Goal: Task Accomplishment & Management: Manage account settings

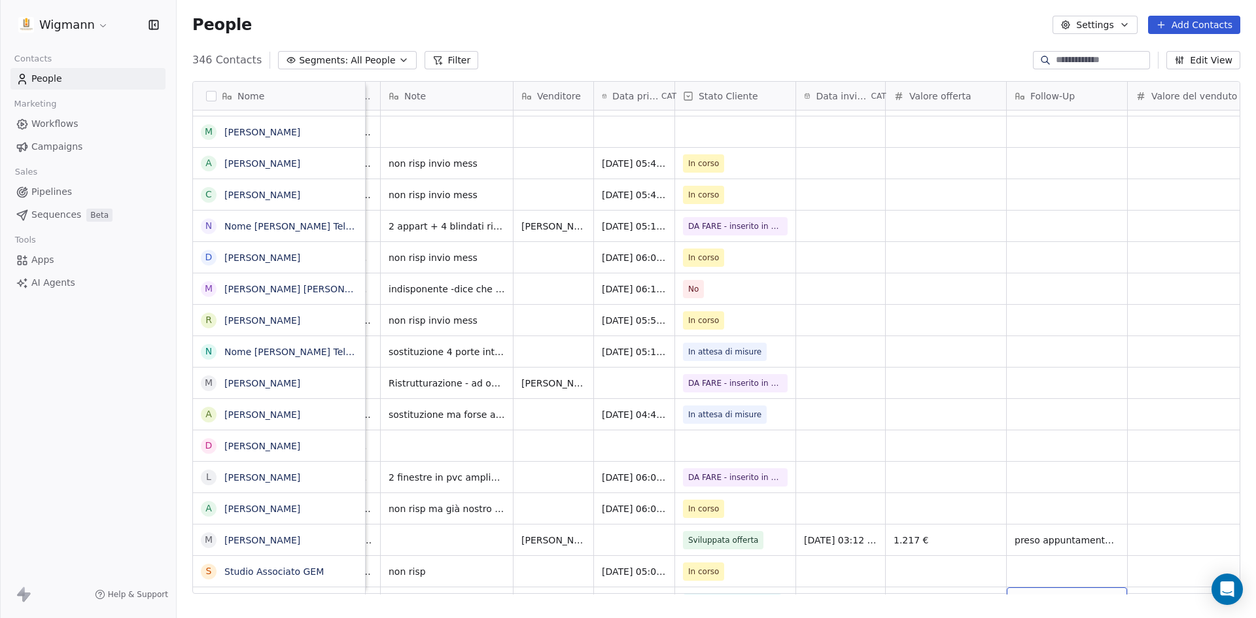
scroll to position [589, 0]
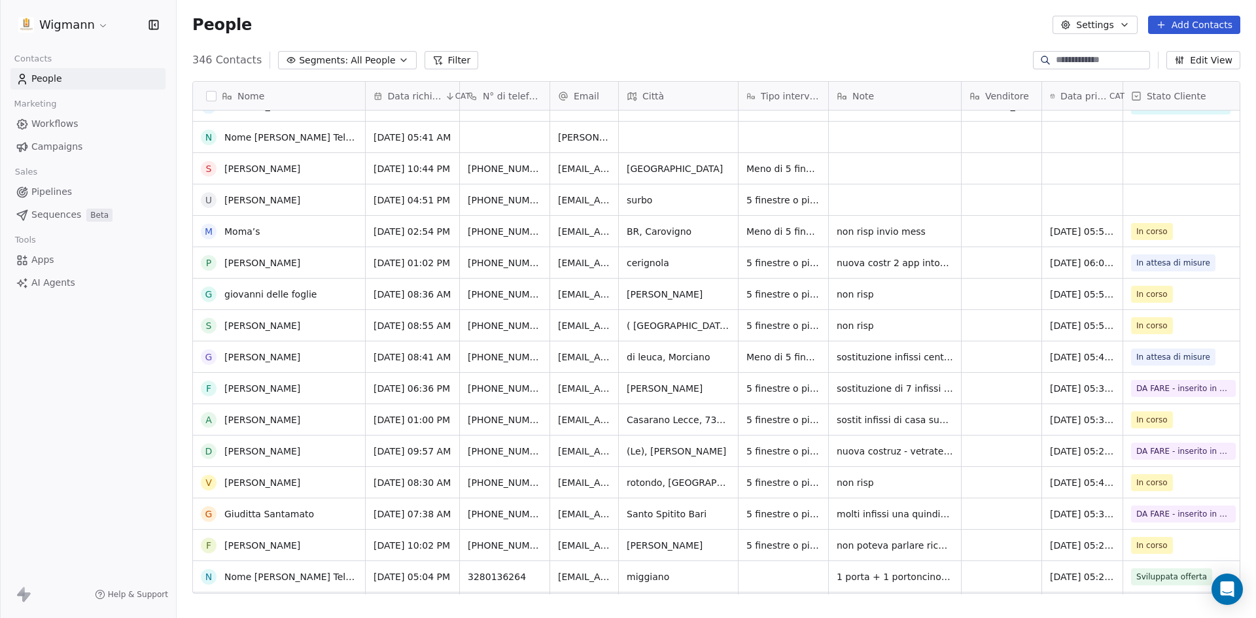
scroll to position [1439, 0]
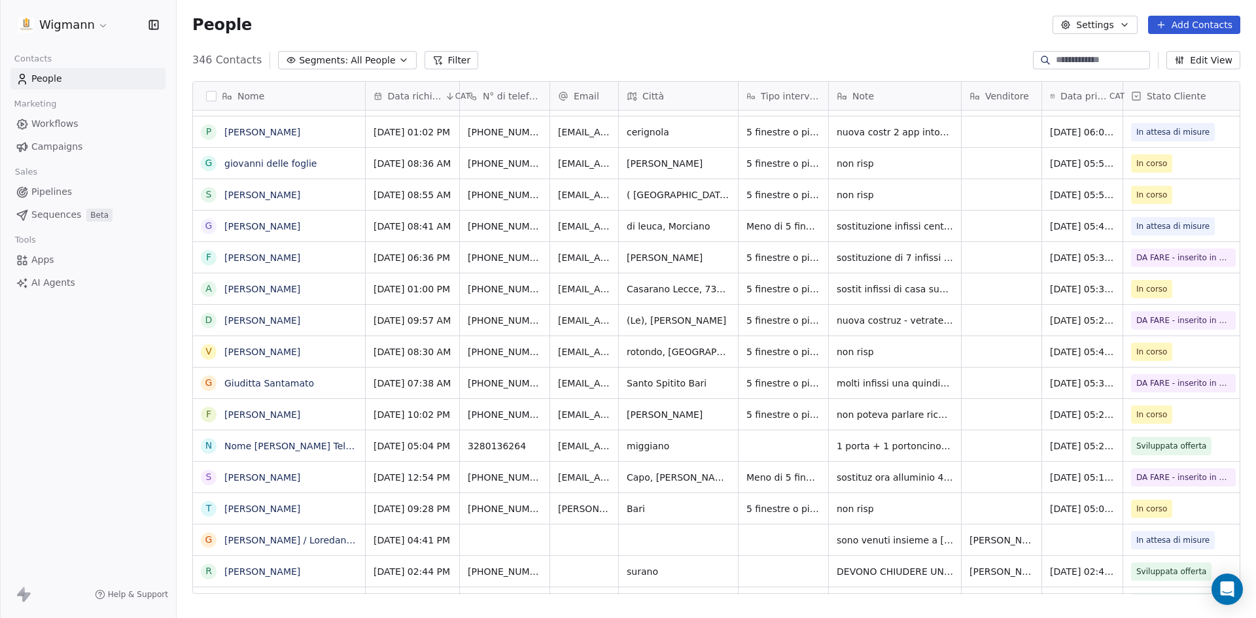
click at [457, 56] on button "Filter" at bounding box center [452, 60] width 54 height 18
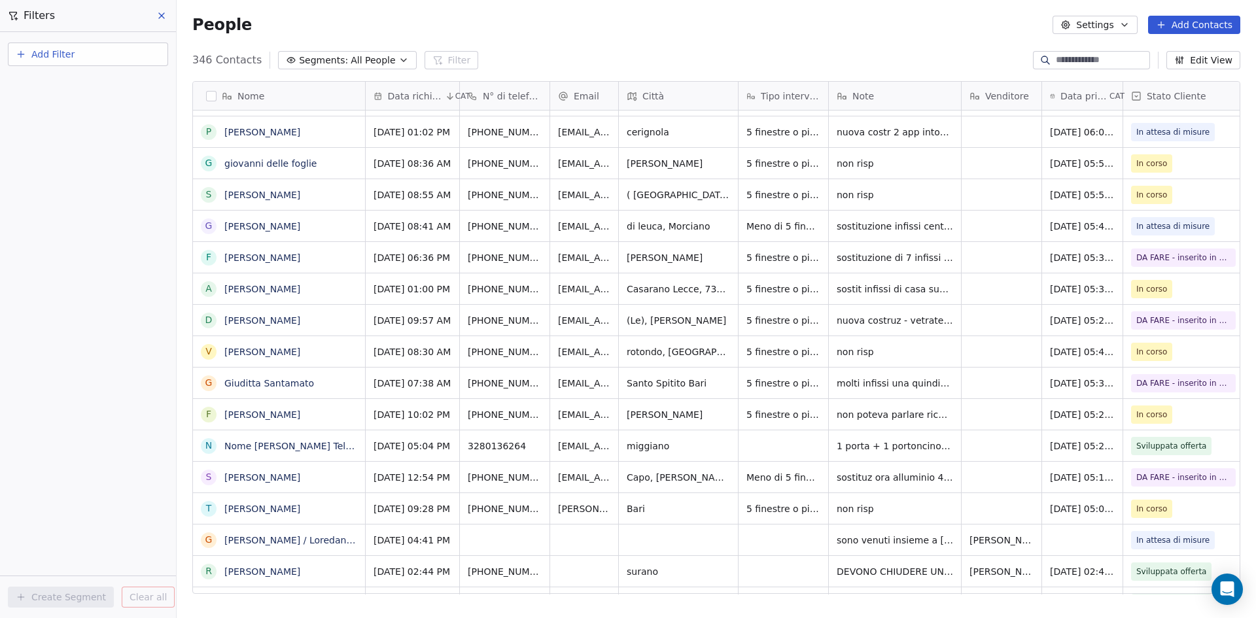
click at [57, 55] on span "Add Filter" at bounding box center [52, 55] width 43 height 14
click at [61, 86] on span "Contact properties" at bounding box center [64, 86] width 85 height 14
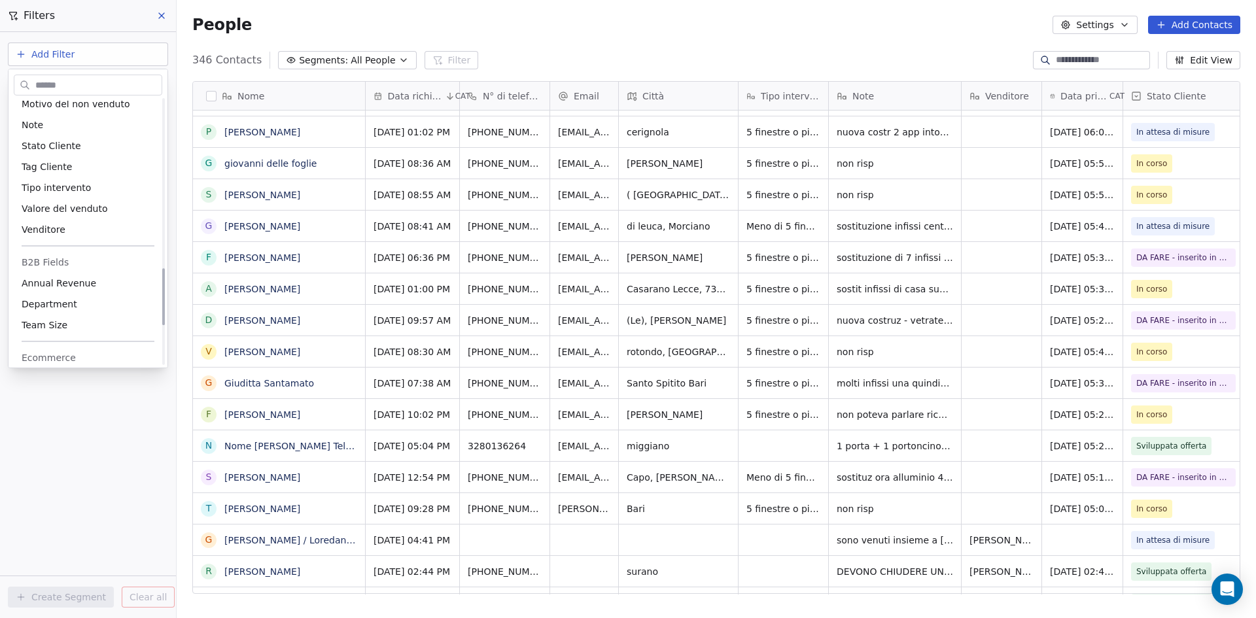
scroll to position [785, 0]
click at [65, 230] on div "Venditore" at bounding box center [88, 228] width 133 height 13
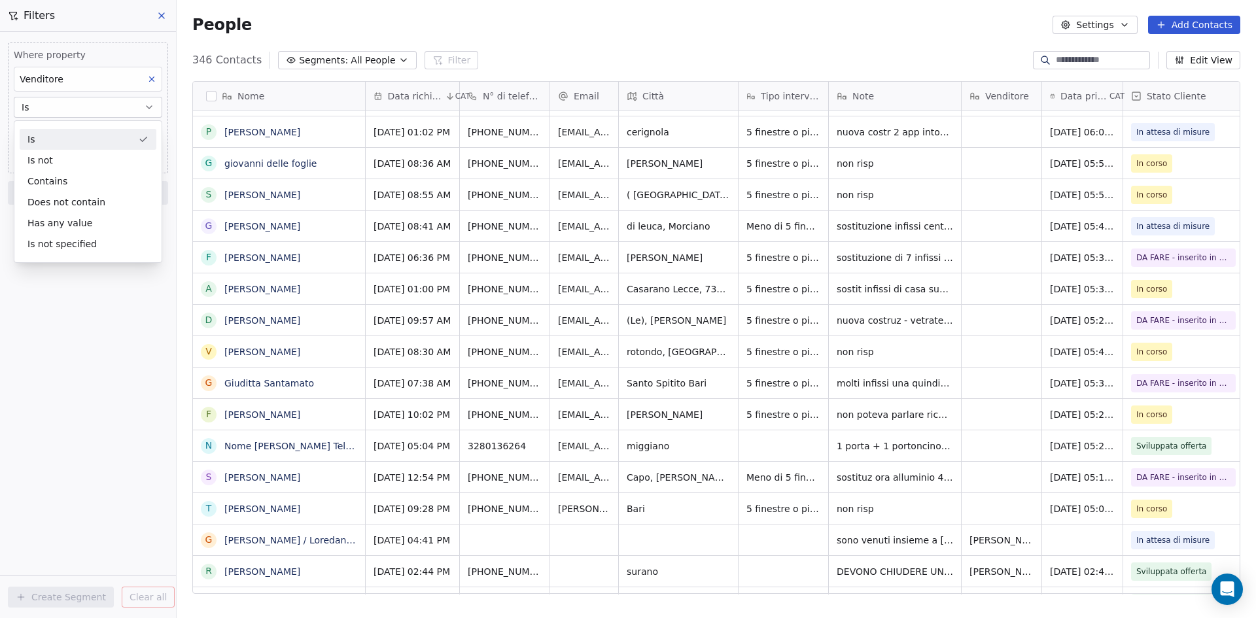
click at [39, 135] on div "Is" at bounding box center [88, 139] width 137 height 21
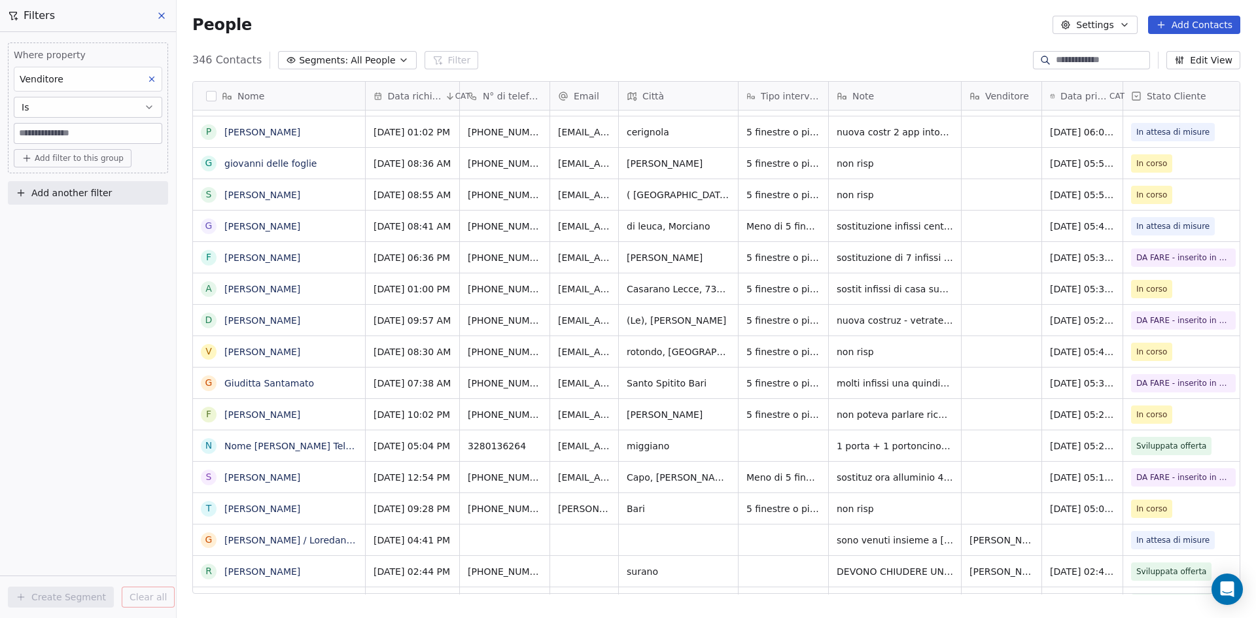
click at [39, 135] on input at bounding box center [87, 134] width 147 height 20
click at [76, 133] on input "*********" at bounding box center [87, 134] width 147 height 20
type input "*********"
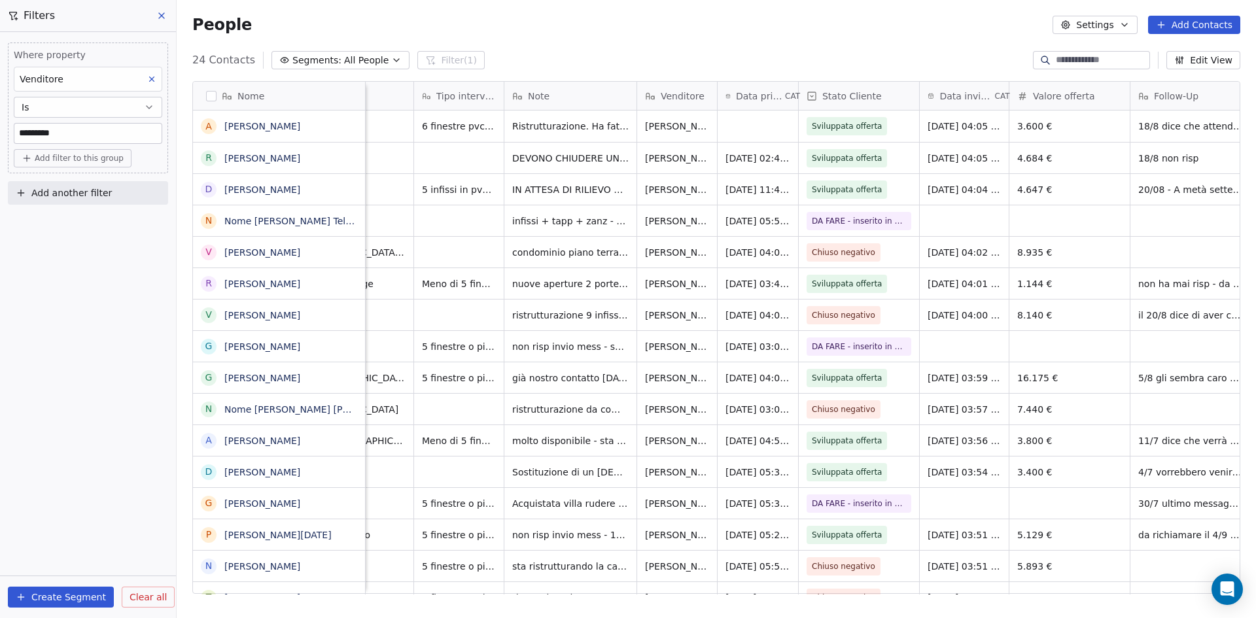
scroll to position [0, 417]
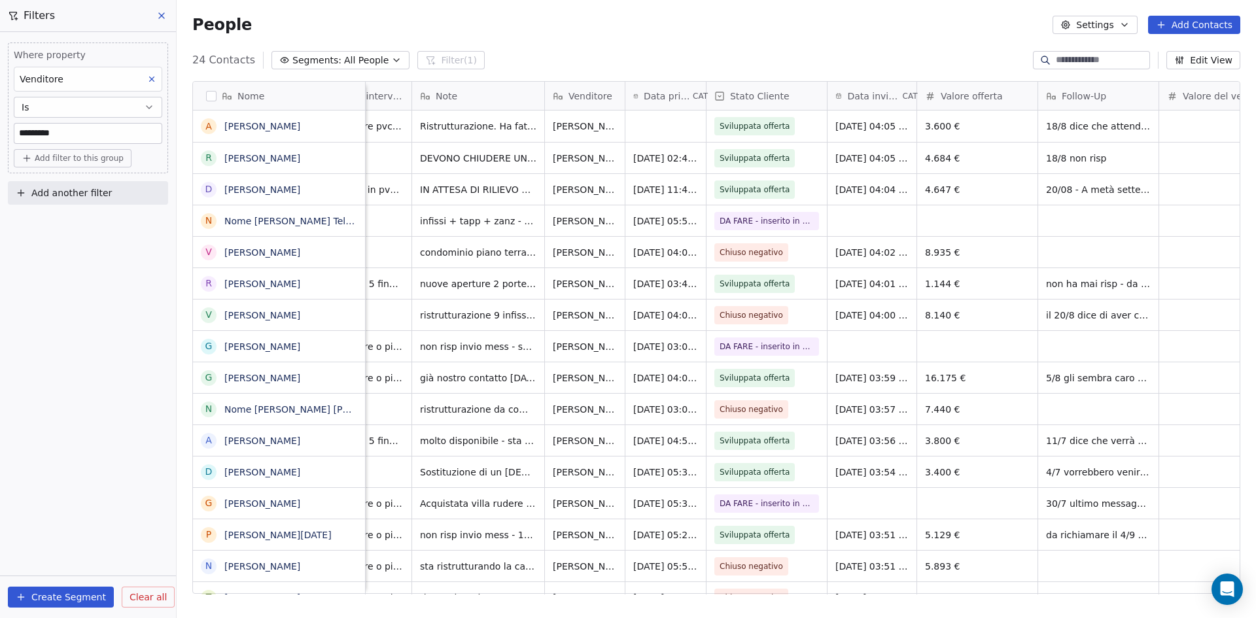
drag, startPoint x: 156, startPoint y: 75, endPoint x: 105, endPoint y: 125, distance: 71.2
click at [156, 75] on icon at bounding box center [151, 79] width 9 height 9
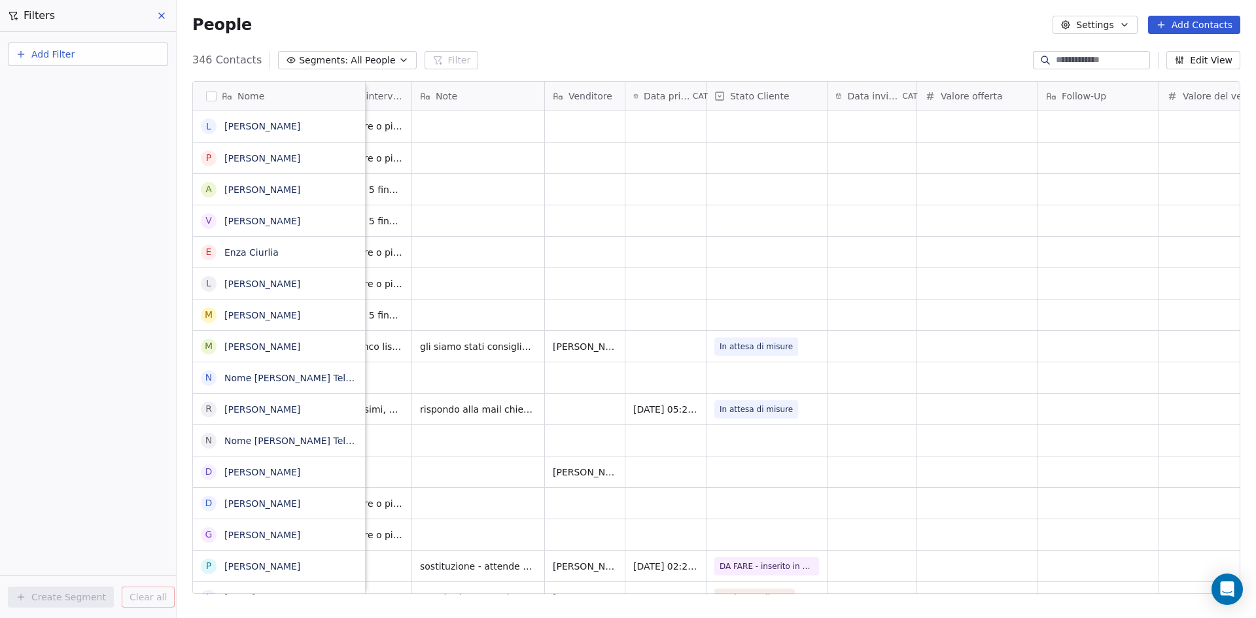
click at [519, 5] on div "People Settings Add Contacts" at bounding box center [717, 25] width 1080 height 50
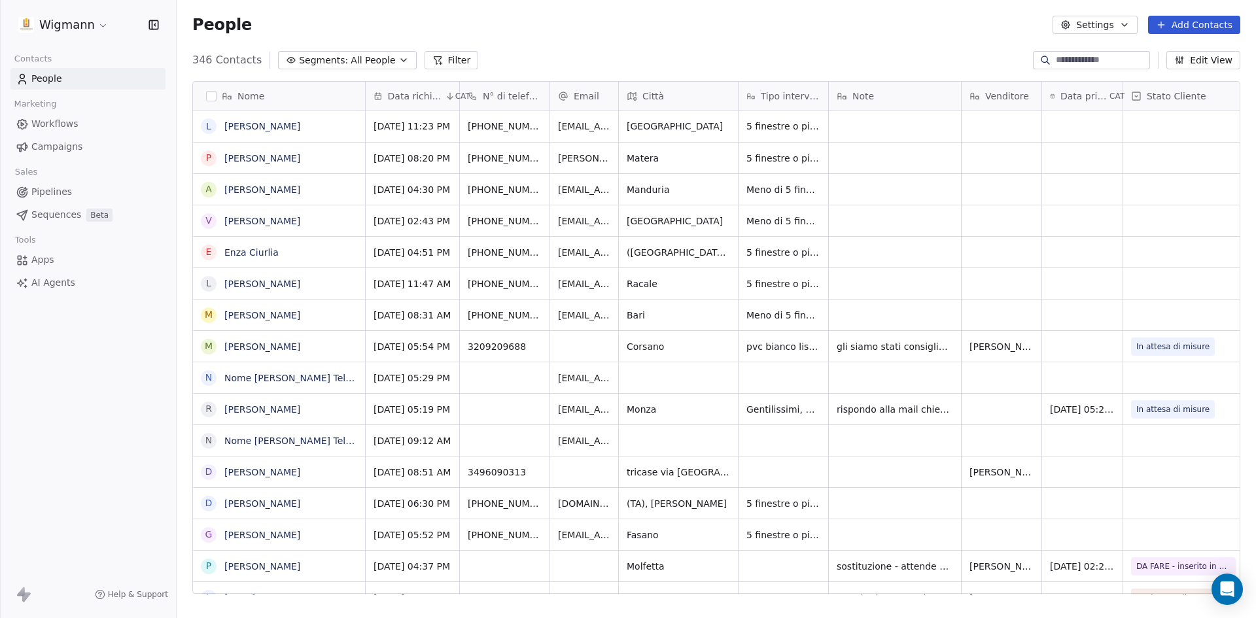
scroll to position [534, 1070]
click at [439, 56] on button "Filter" at bounding box center [452, 60] width 54 height 18
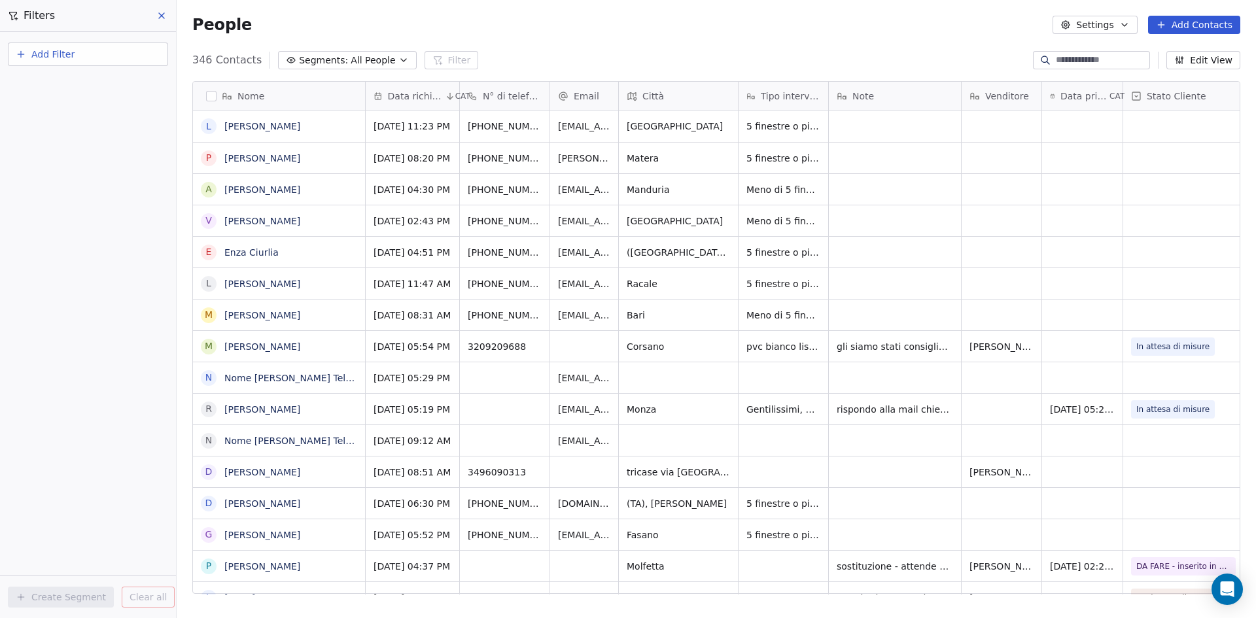
click at [50, 54] on span "Add Filter" at bounding box center [52, 55] width 43 height 14
click at [60, 81] on span "Contact properties" at bounding box center [64, 86] width 85 height 14
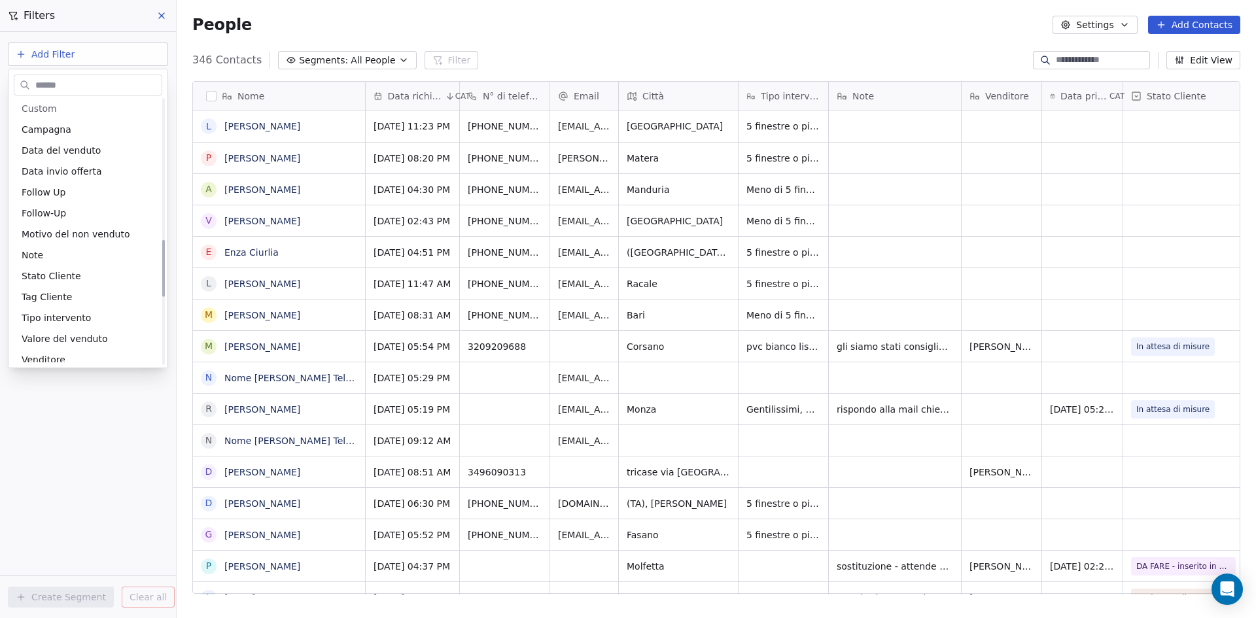
scroll to position [720, 0]
click at [71, 289] on div "Venditore" at bounding box center [88, 294] width 133 height 13
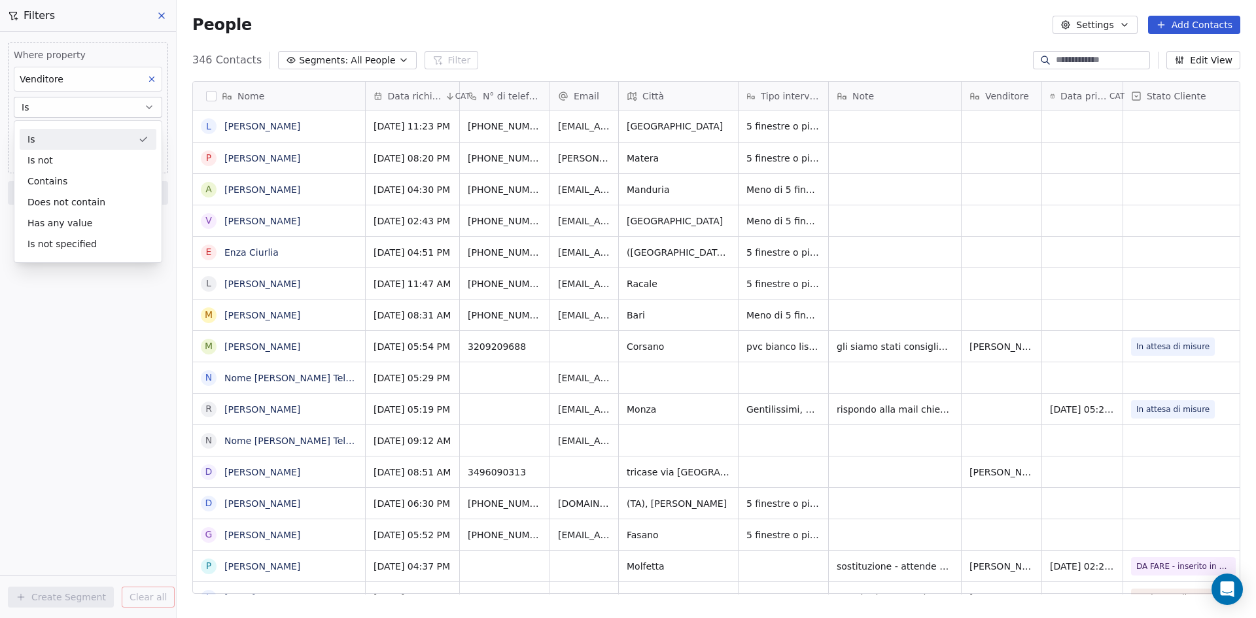
click at [45, 141] on div "Is" at bounding box center [88, 139] width 137 height 21
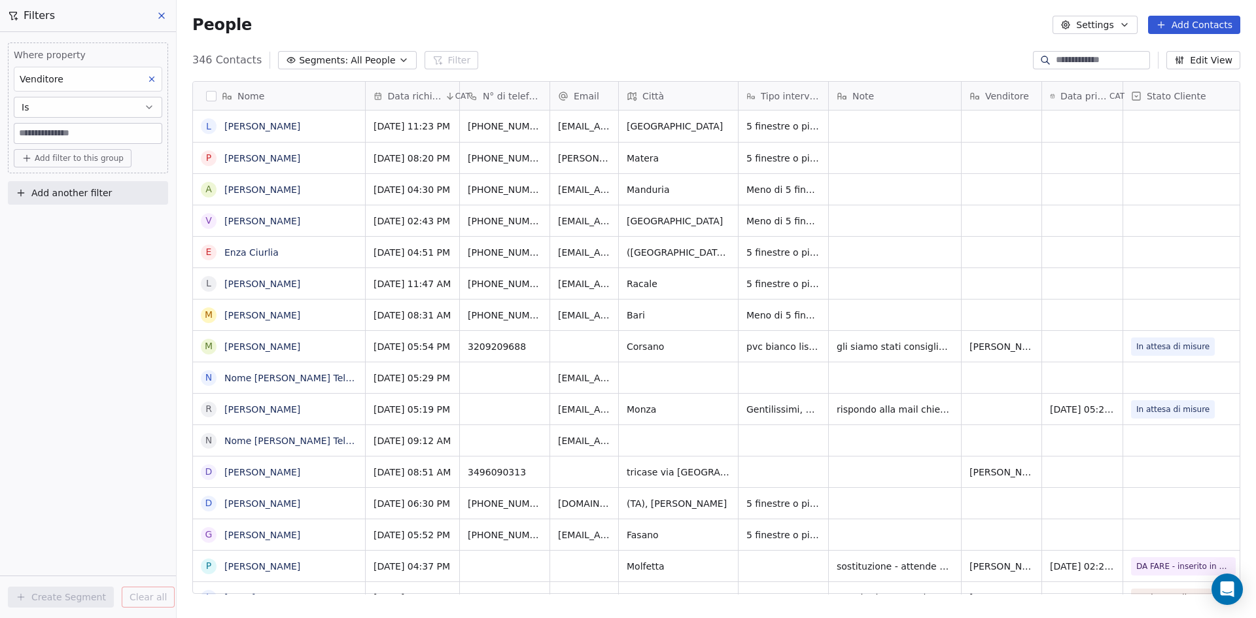
click at [44, 128] on input at bounding box center [87, 134] width 147 height 20
type input "*********"
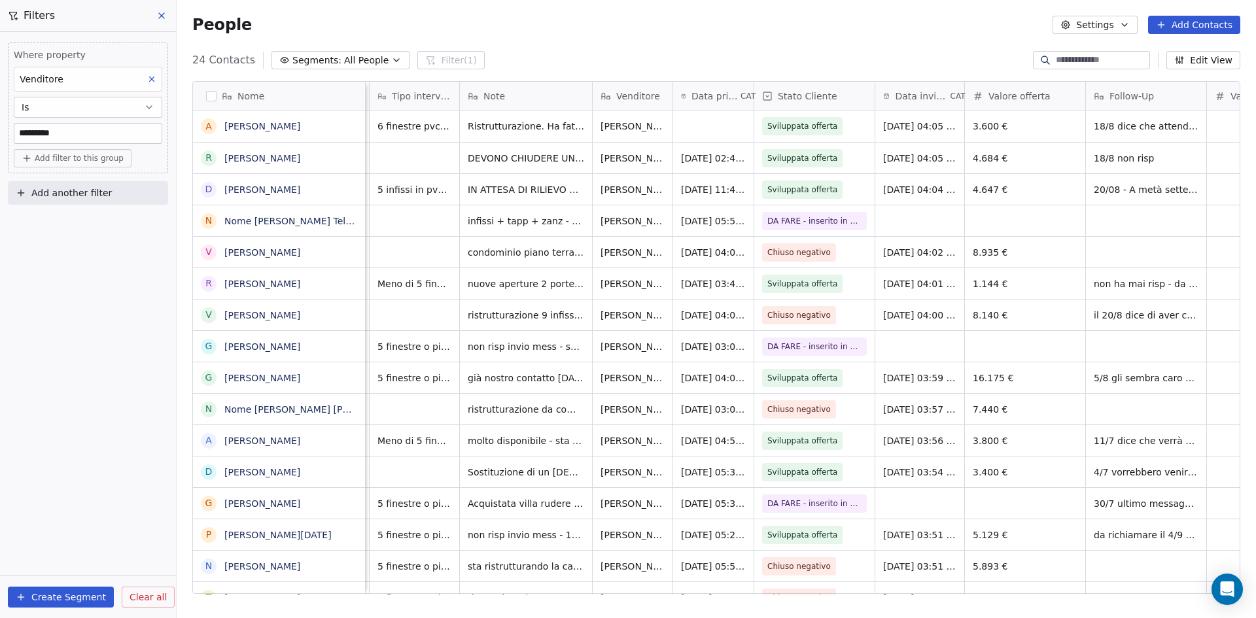
scroll to position [0, 329]
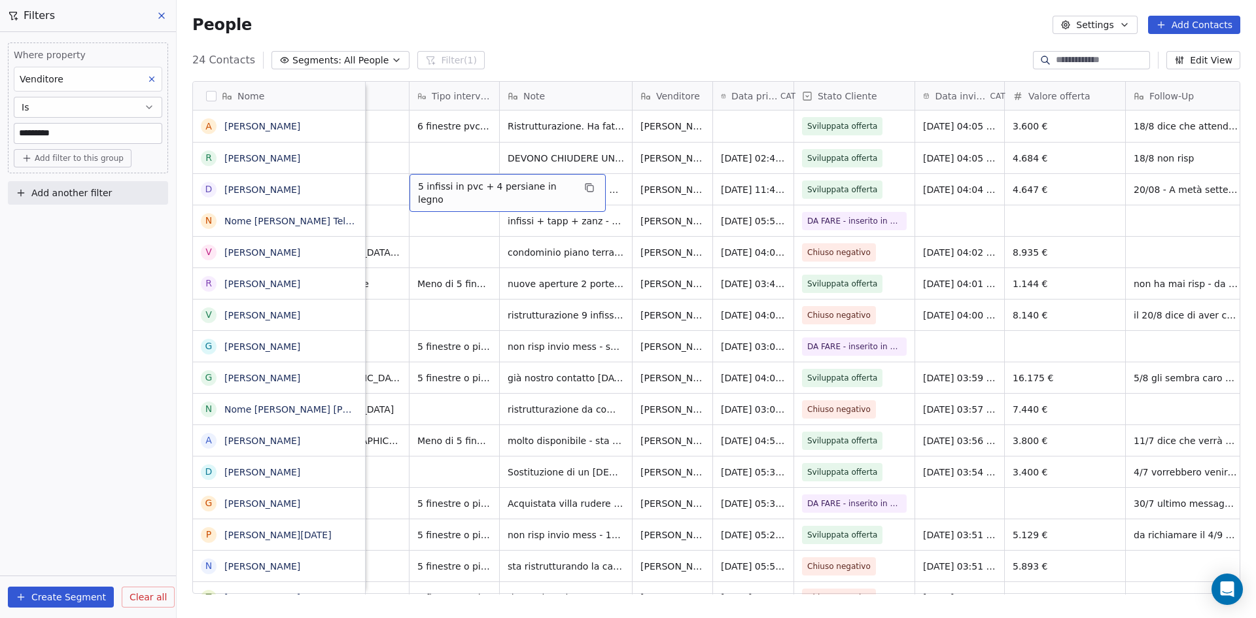
click at [427, 189] on span "5 infissi in pvc + 4 persiane in legno" at bounding box center [496, 193] width 156 height 26
click at [419, 183] on textarea "**********" at bounding box center [504, 194] width 188 height 41
type textarea "**********"
click at [474, 257] on html "Wigmann Contacts People Marketing Workflows Campaigns Sales Pipelines Sequences…" at bounding box center [628, 309] width 1256 height 618
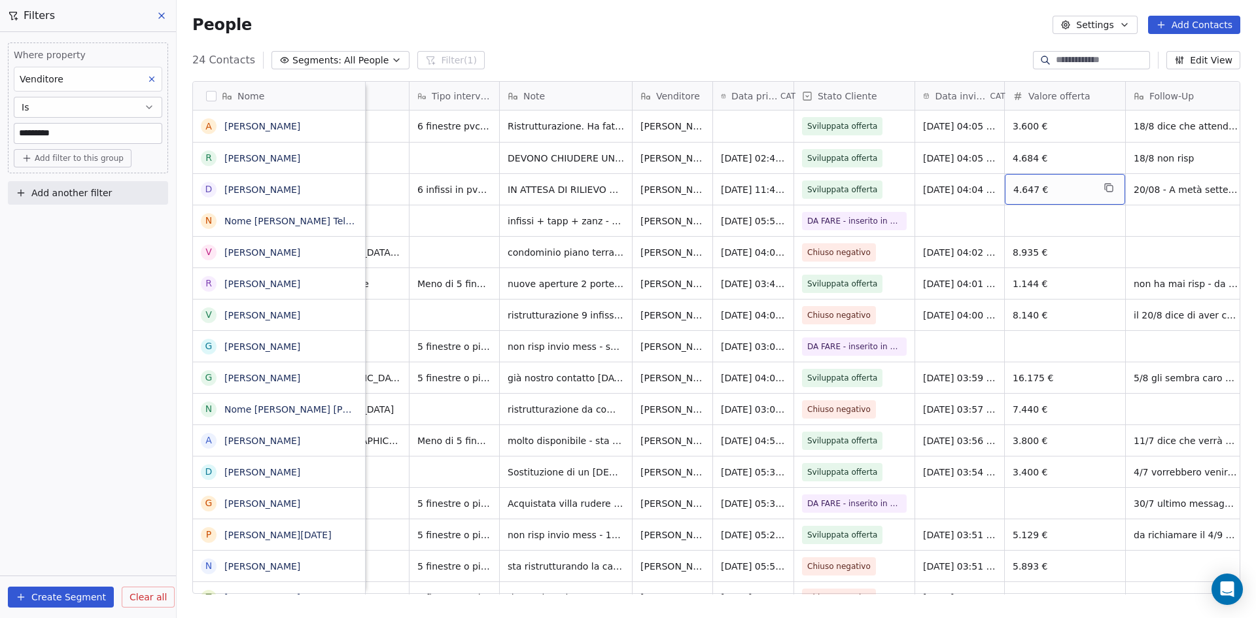
click at [1042, 195] on span "4.647 €" at bounding box center [1053, 189] width 80 height 13
drag, startPoint x: 1048, startPoint y: 191, endPoint x: 965, endPoint y: 194, distance: 83.1
click at [965, 194] on html "Wigmann Contacts People Marketing Workflows Campaigns Sales Pipelines Sequences…" at bounding box center [628, 309] width 1256 height 618
type input "*"
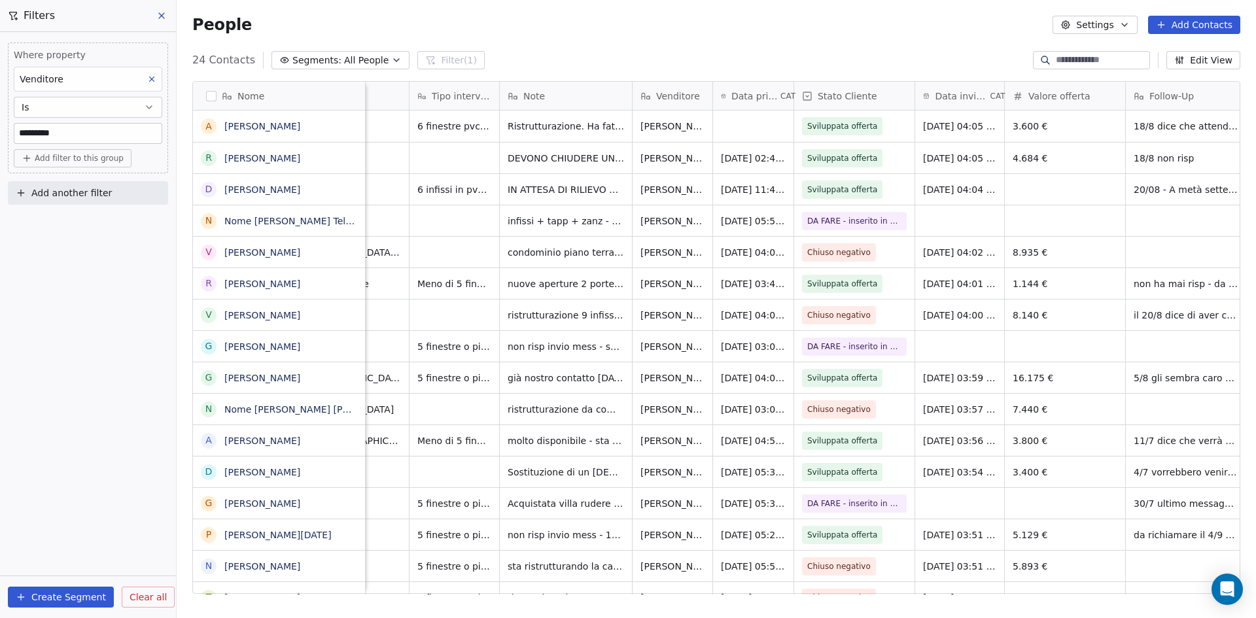
click at [462, 186] on html "Wigmann Contacts People Marketing Workflows Campaigns Sales Pipelines Sequences…" at bounding box center [628, 309] width 1256 height 618
click at [493, 196] on span "6 infissi in pvc + 4 persiane in legno + 1 avvolgibile" at bounding box center [496, 193] width 156 height 26
click at [495, 201] on span "6 infissi in pvc + 4 persiane in legno + 1 avvolgibile" at bounding box center [496, 193] width 156 height 26
type textarea "**********"
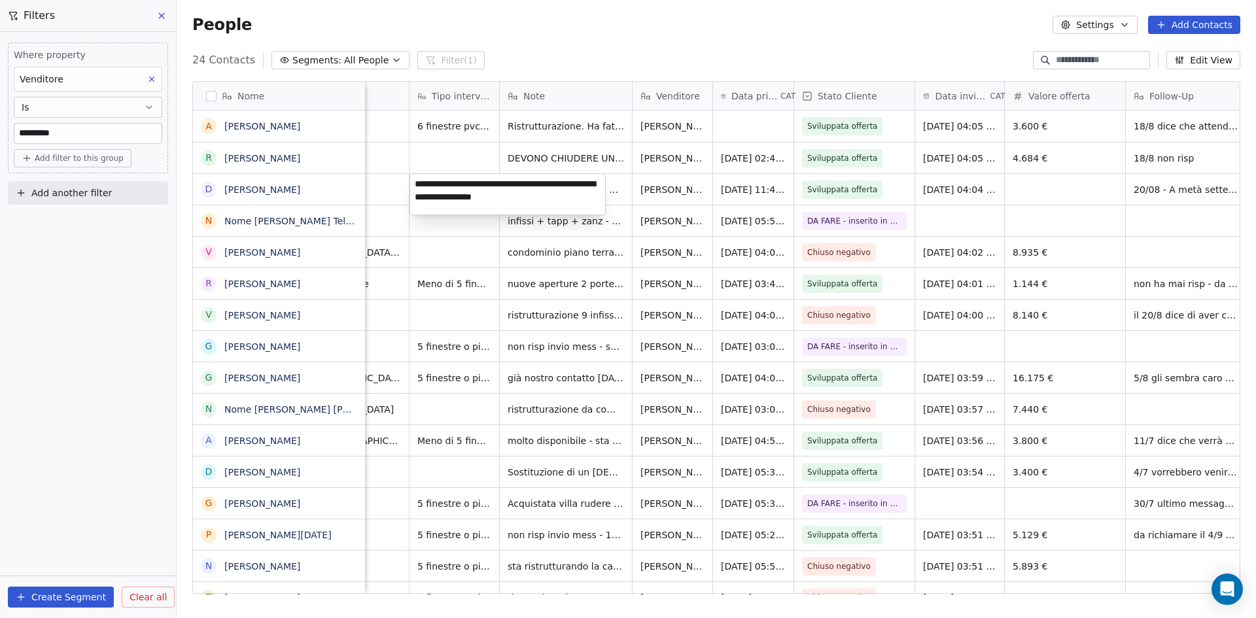
click at [699, 254] on html "Wigmann Contacts People Marketing Workflows Campaigns Sales Pipelines Sequences…" at bounding box center [628, 309] width 1256 height 618
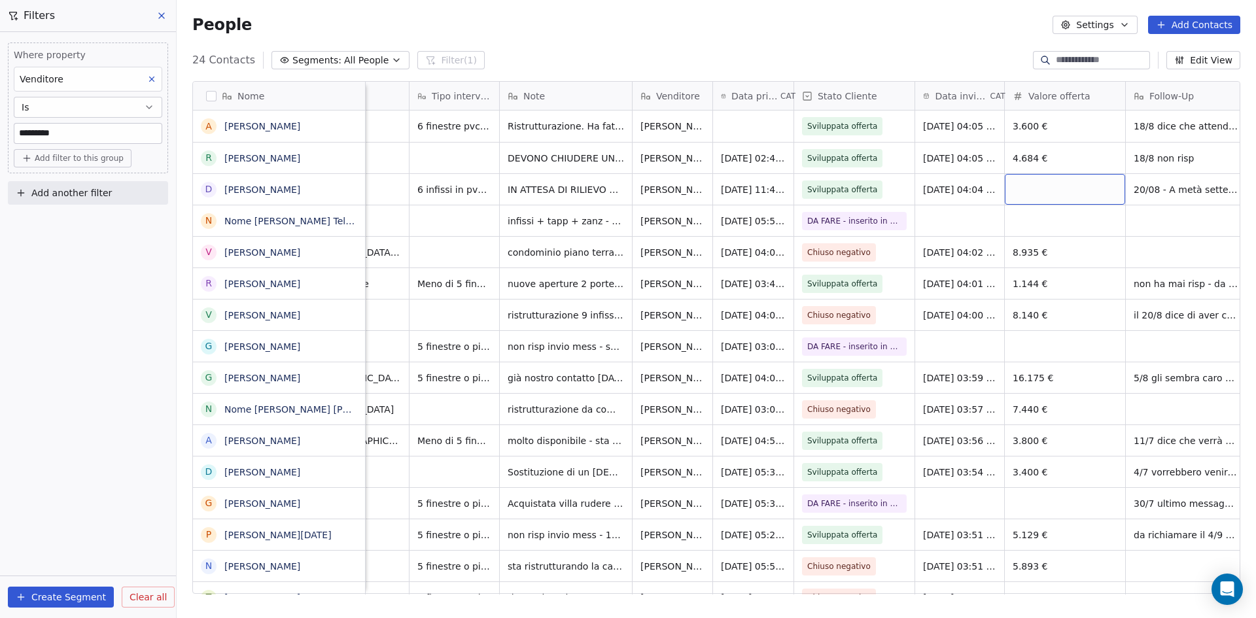
click at [1044, 184] on div "grid" at bounding box center [1065, 189] width 120 height 31
type input "*****"
click at [1045, 232] on html "Wigmann Contacts People Marketing Workflows Campaigns Sales Pipelines Sequences…" at bounding box center [628, 309] width 1256 height 618
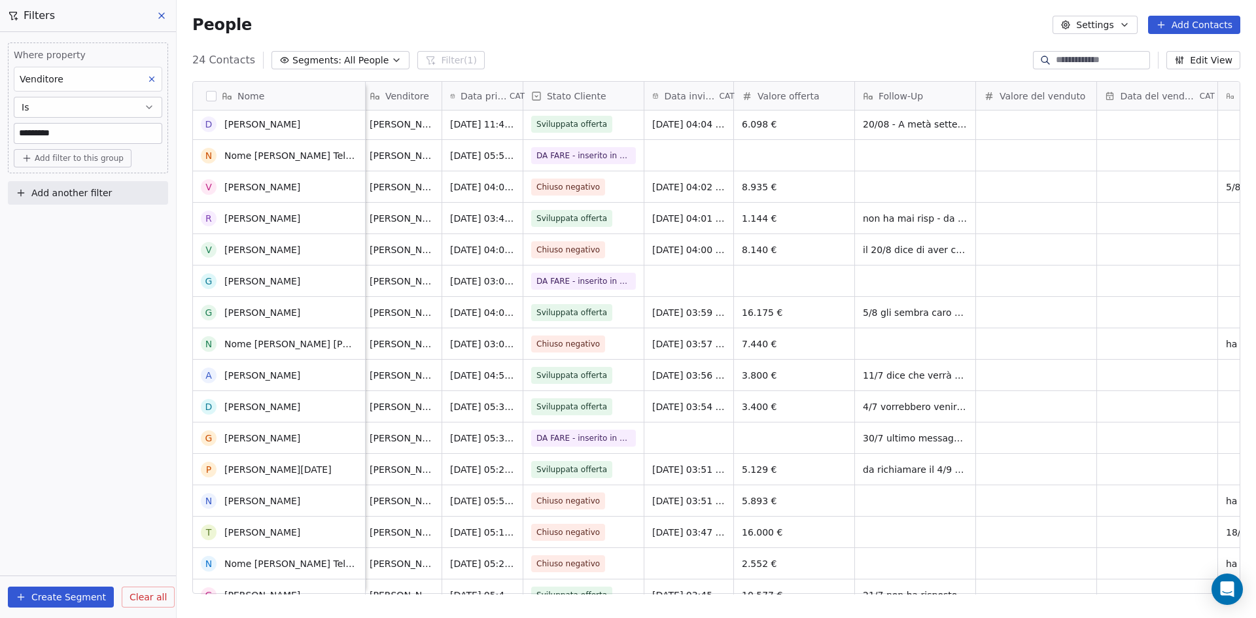
scroll to position [0, 0]
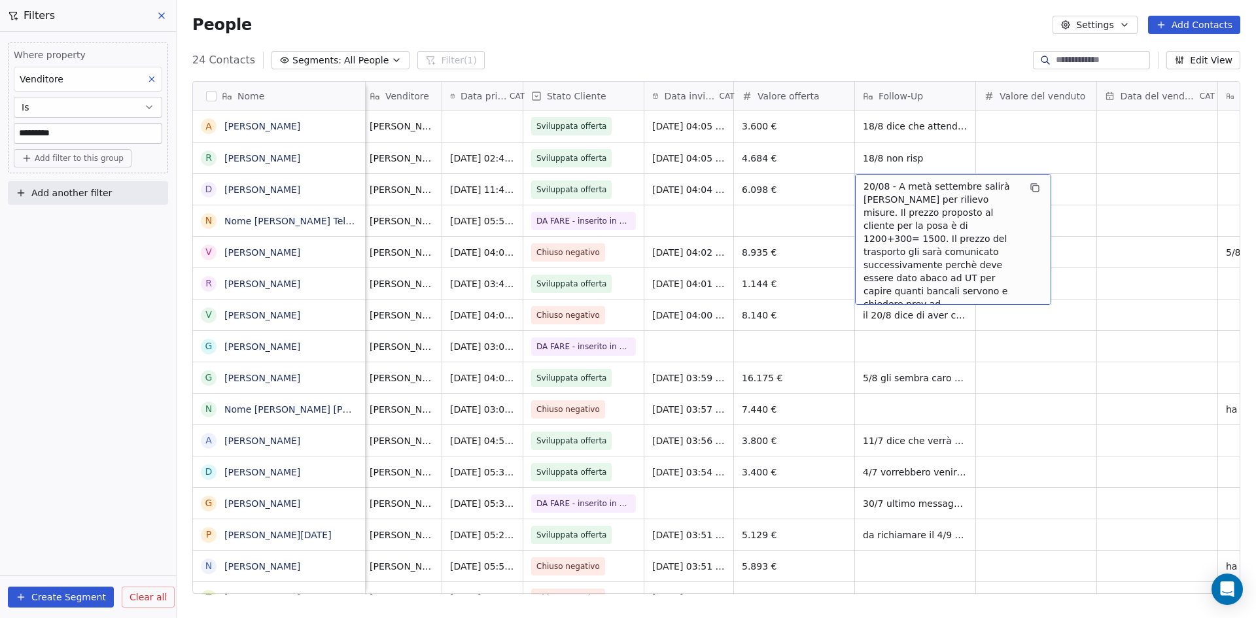
click at [949, 221] on span "20/08 - A metà settembre [PERSON_NAME] per rilievo misure. Il prezzo proposto a…" at bounding box center [942, 258] width 156 height 157
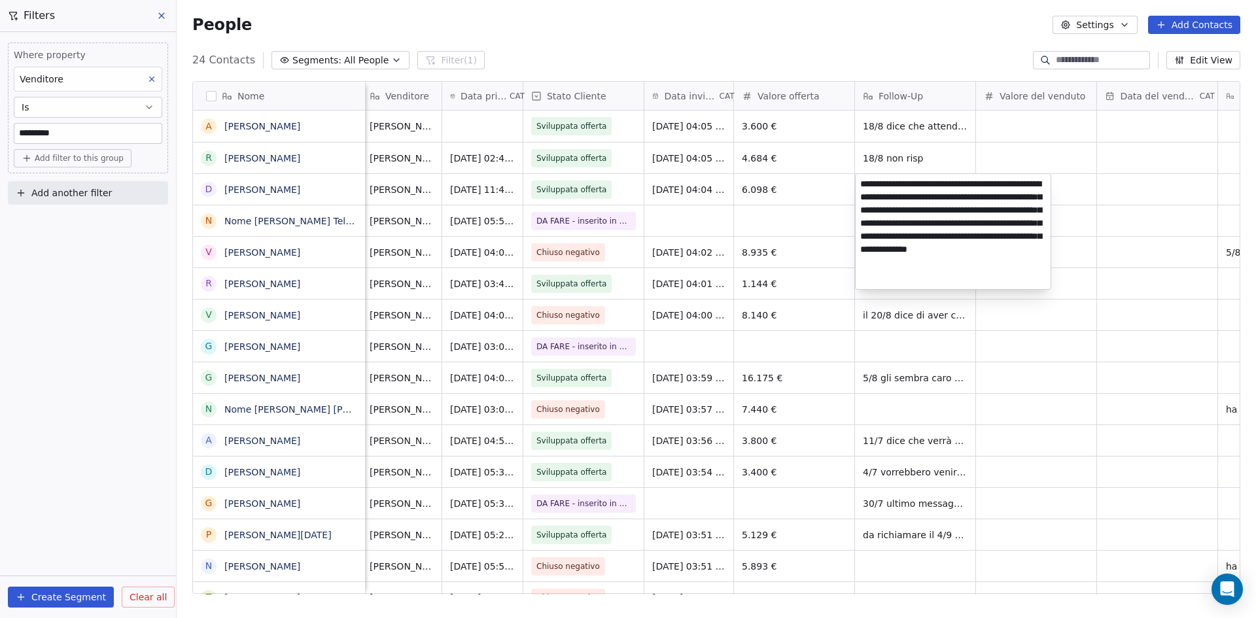
drag, startPoint x: 922, startPoint y: 199, endPoint x: 1024, endPoint y: 271, distance: 124.3
click at [1024, 271] on textarea "**********" at bounding box center [953, 231] width 195 height 115
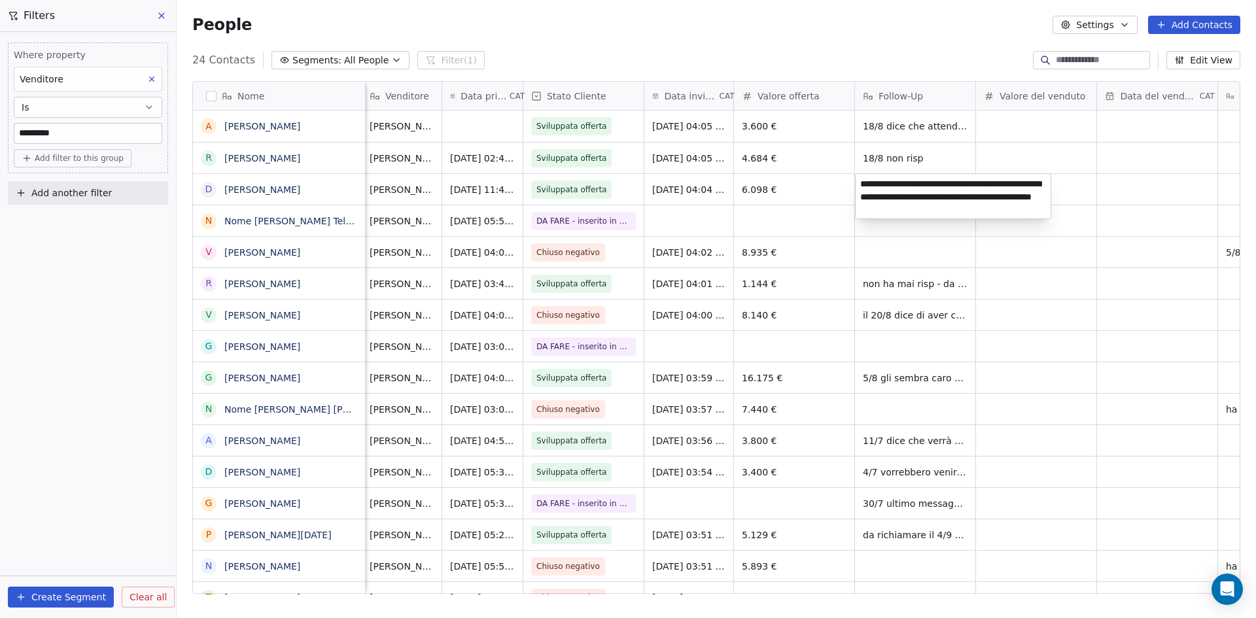
type textarea "**********"
click at [1183, 316] on html "Wigmann Contacts People Marketing Workflows Campaigns Sales Pipelines Sequences…" at bounding box center [628, 309] width 1256 height 618
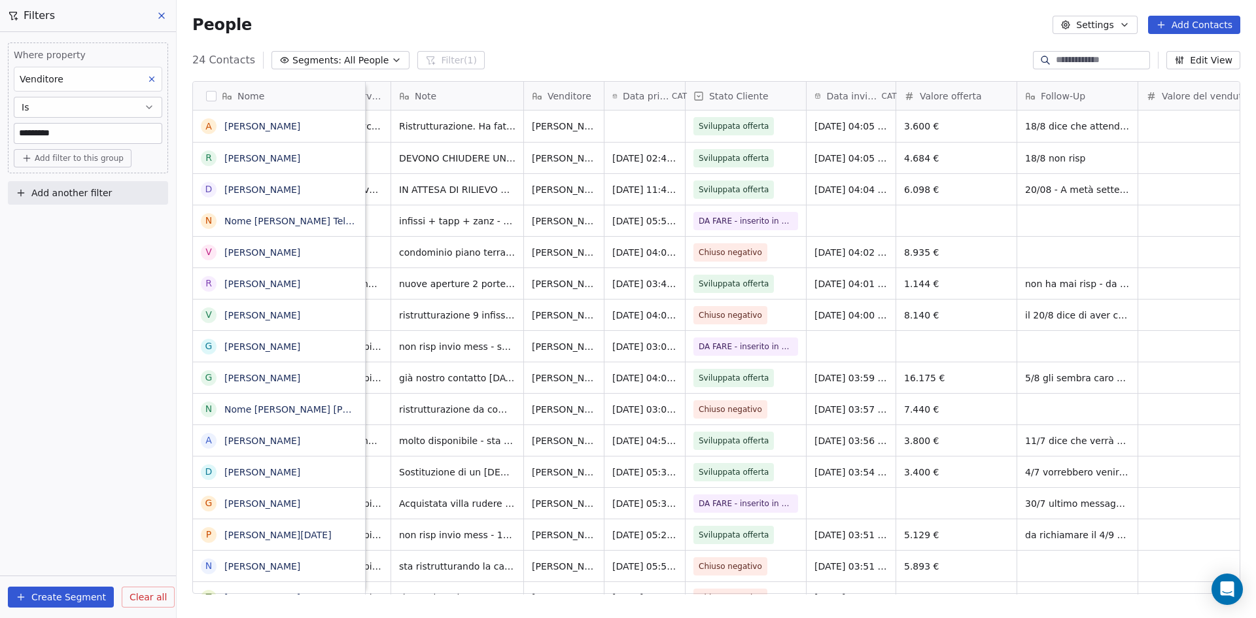
scroll to position [0, 461]
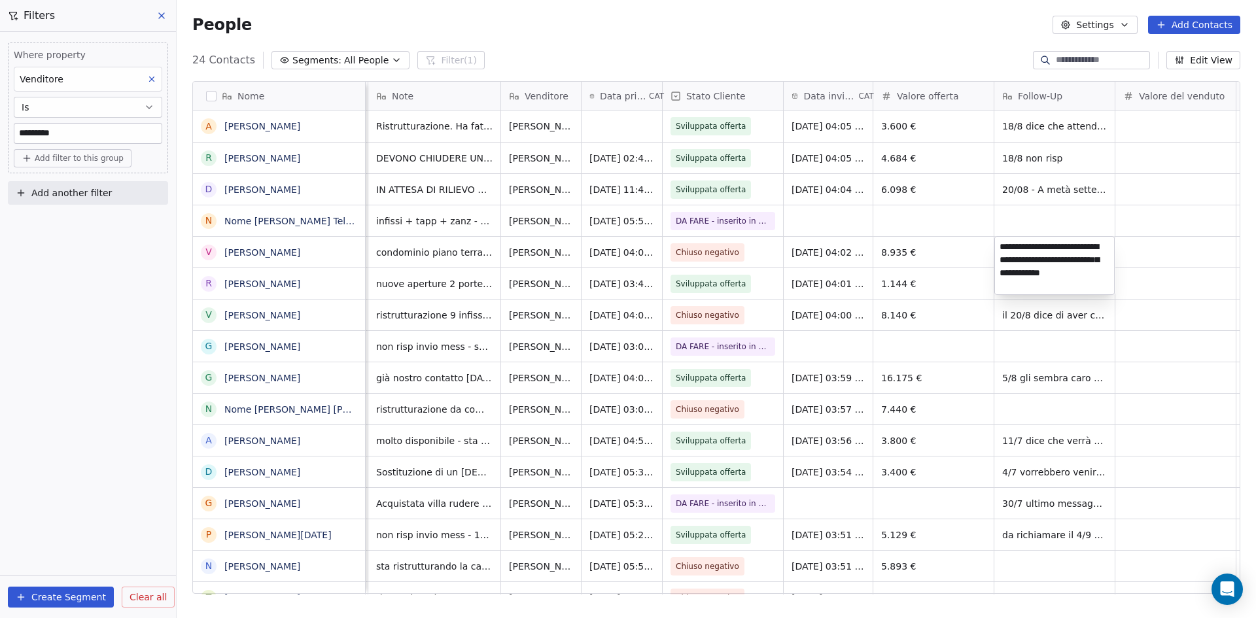
type textarea "**********"
click at [1182, 364] on html "Wigmann Contacts People Marketing Workflows Campaigns Sales Pipelines Sequences…" at bounding box center [628, 309] width 1256 height 618
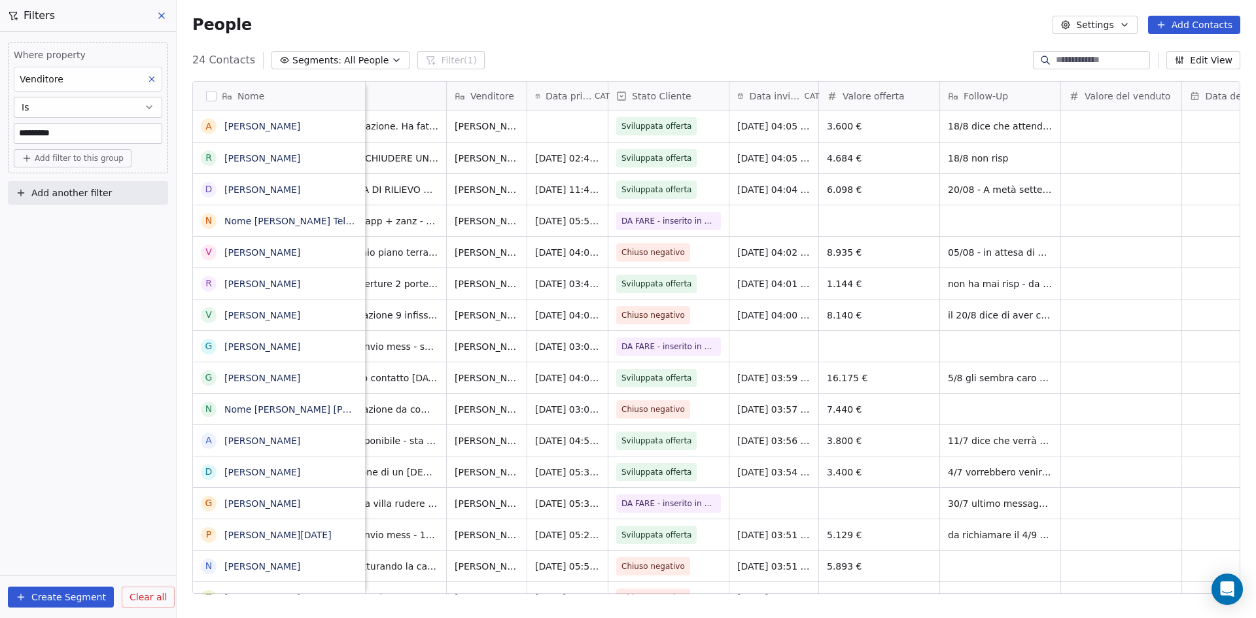
scroll to position [0, 527]
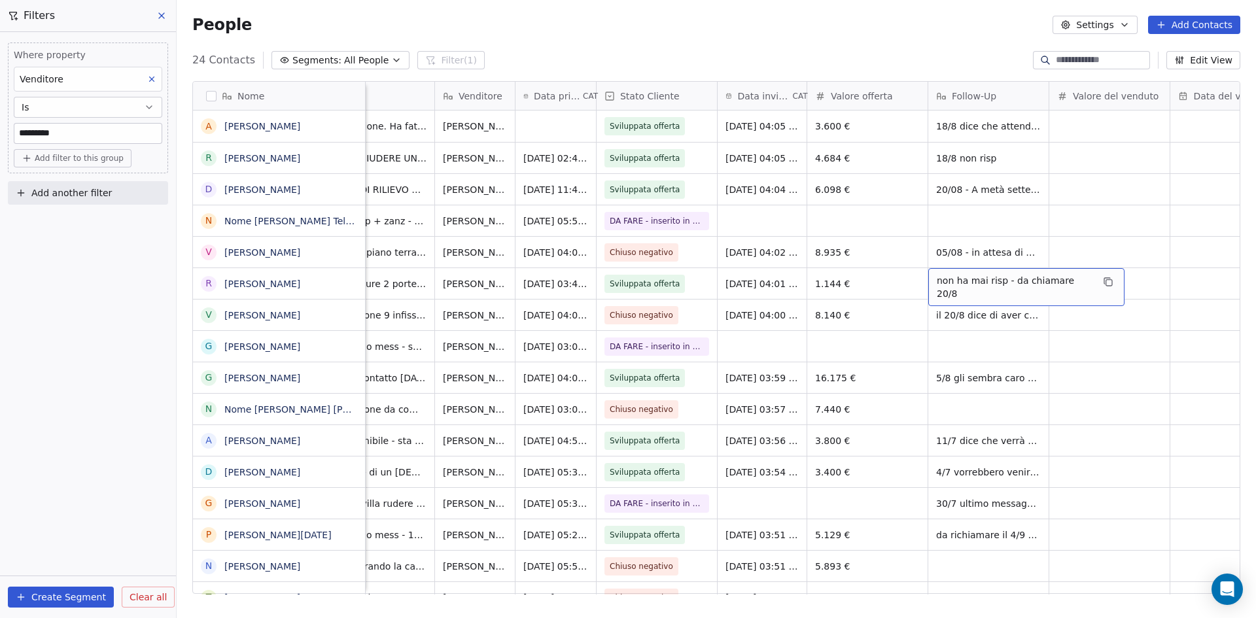
click at [1063, 281] on span "non ha mai risp - da chiamare 20/8" at bounding box center [1015, 287] width 156 height 26
drag, startPoint x: 1088, startPoint y: 278, endPoint x: 1010, endPoint y: 279, distance: 77.9
click at [1010, 279] on textarea "**********" at bounding box center [1021, 288] width 185 height 41
type textarea "**********"
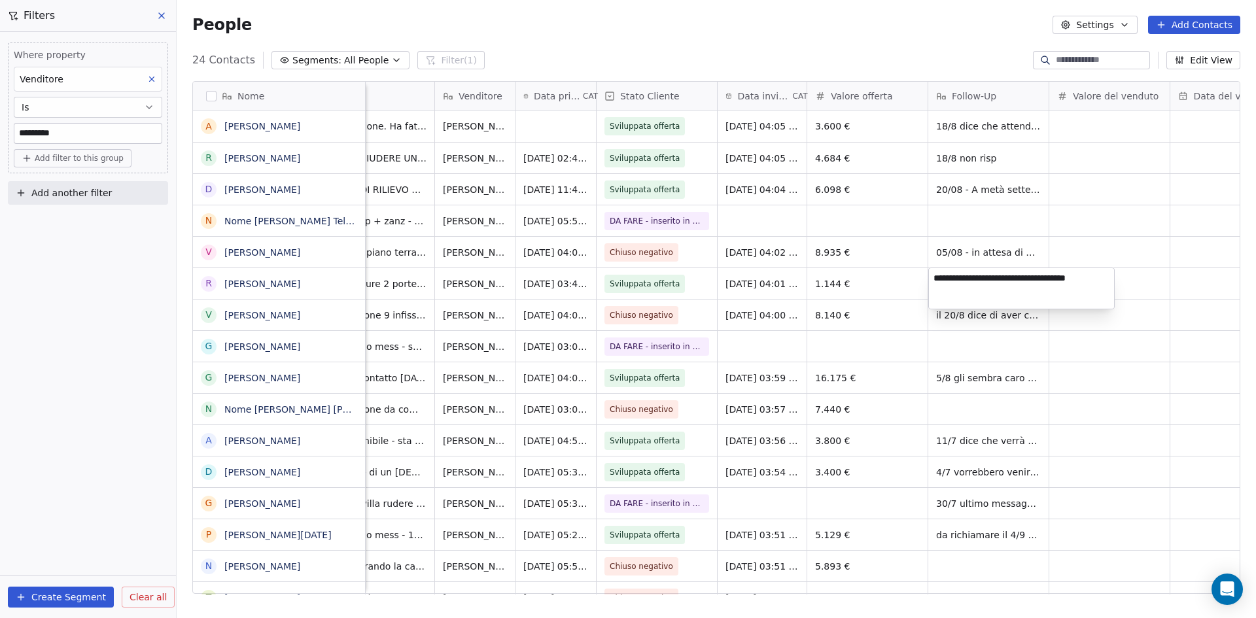
click at [1107, 401] on html "Wigmann Contacts People Marketing Workflows Campaigns Sales Pipelines Sequences…" at bounding box center [628, 309] width 1256 height 618
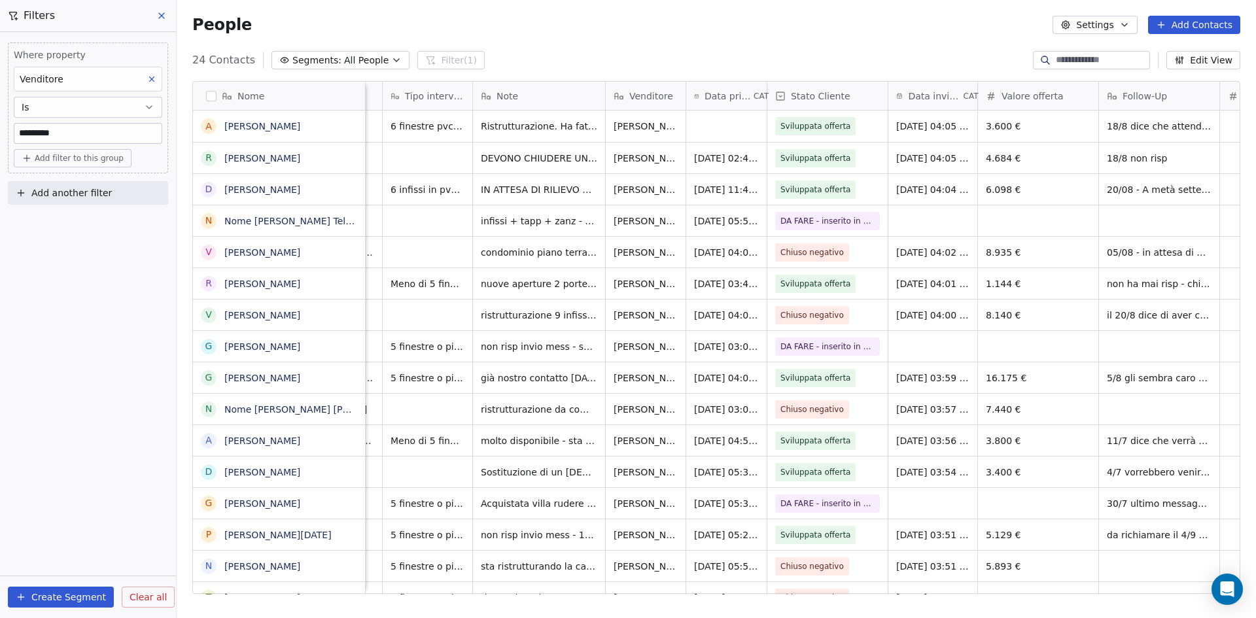
scroll to position [0, 287]
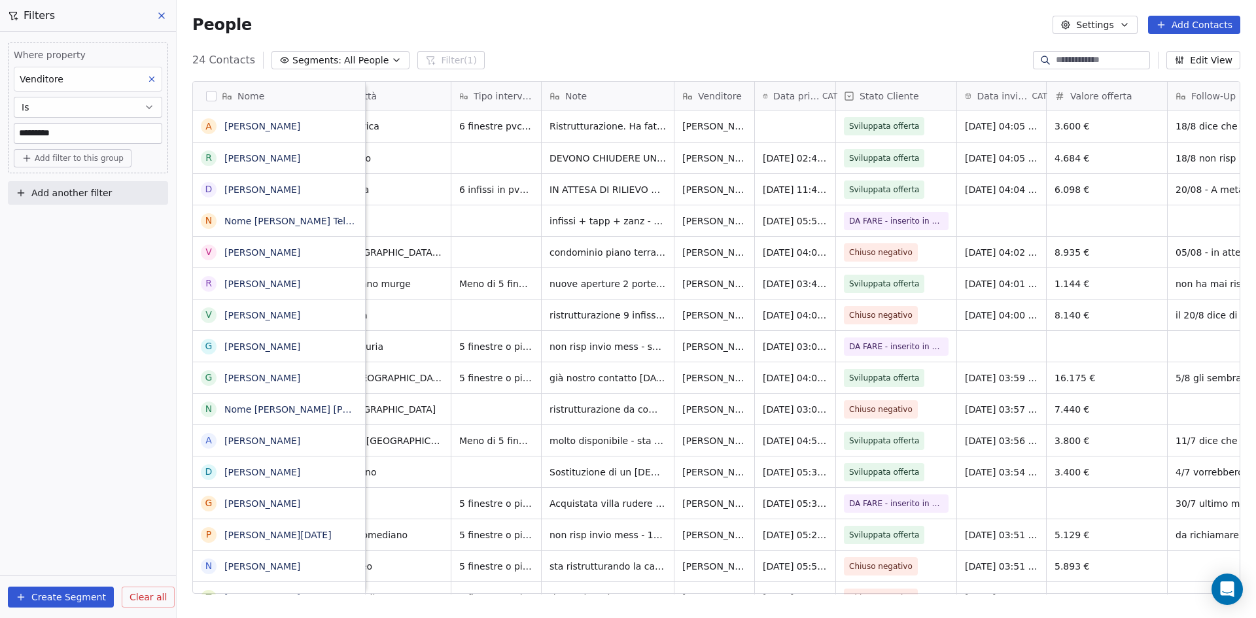
click at [159, 12] on icon at bounding box center [161, 15] width 10 height 10
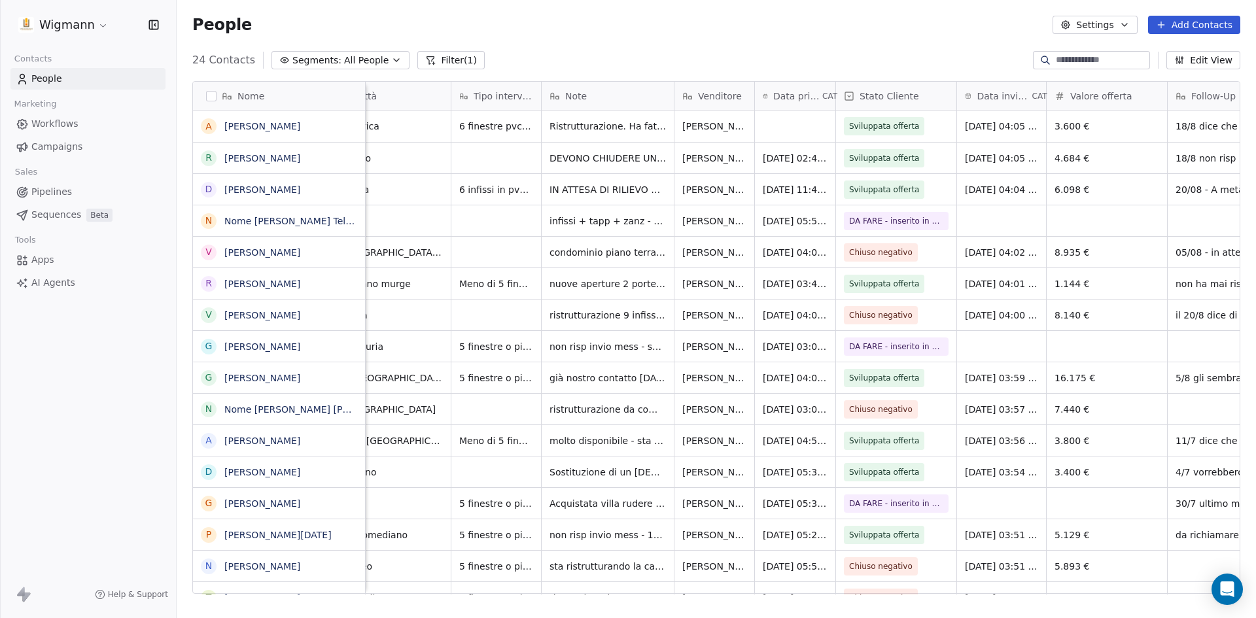
click at [449, 60] on button "Filter (1)" at bounding box center [450, 60] width 67 height 18
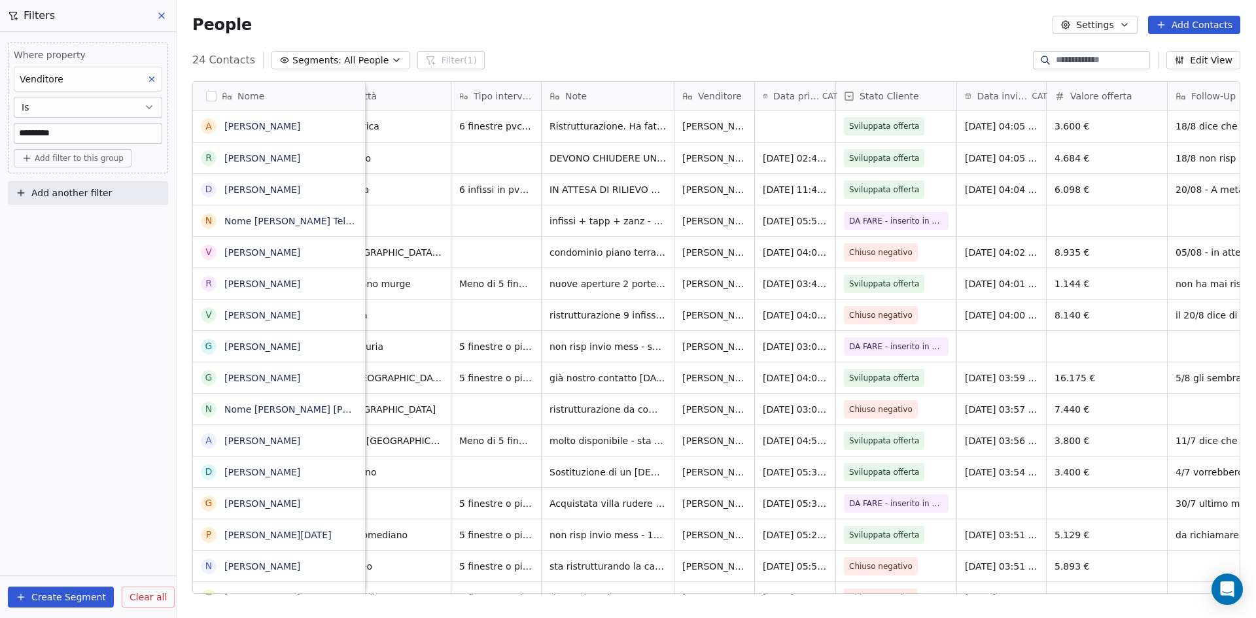
click at [149, 596] on span "Clear all" at bounding box center [148, 598] width 37 height 14
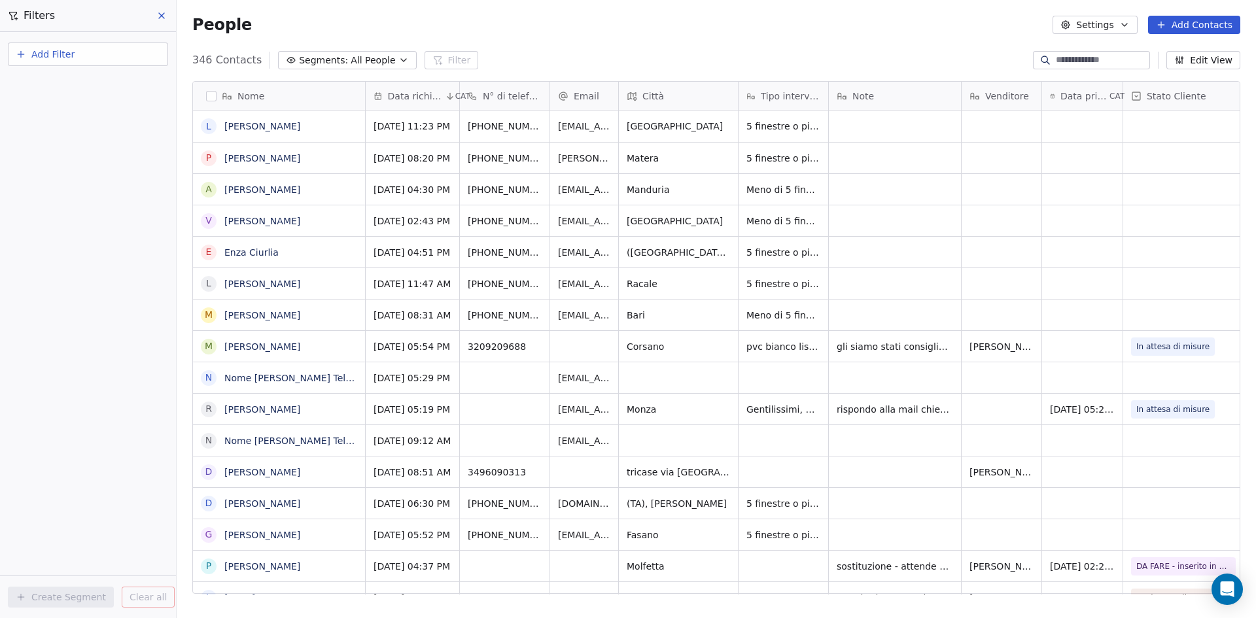
scroll to position [534, 1070]
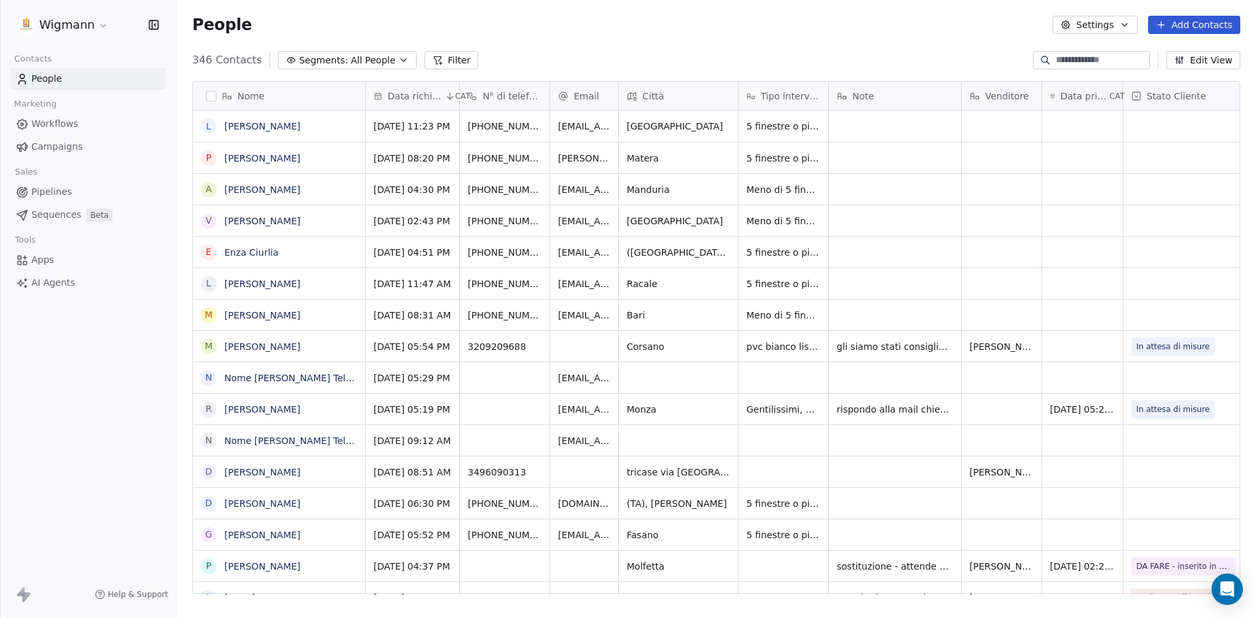
scroll to position [10, 10]
click at [442, 59] on button "Filter" at bounding box center [452, 60] width 54 height 18
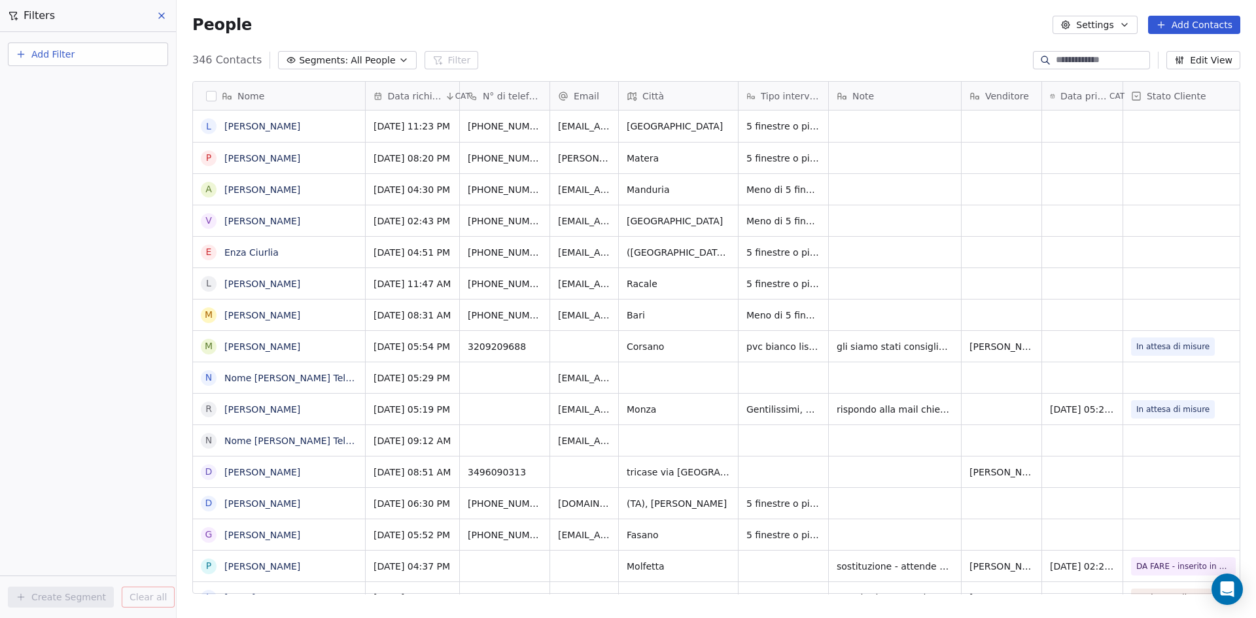
click at [43, 52] on span "Add Filter" at bounding box center [52, 55] width 43 height 14
click at [74, 84] on span "Contact properties" at bounding box center [64, 86] width 85 height 14
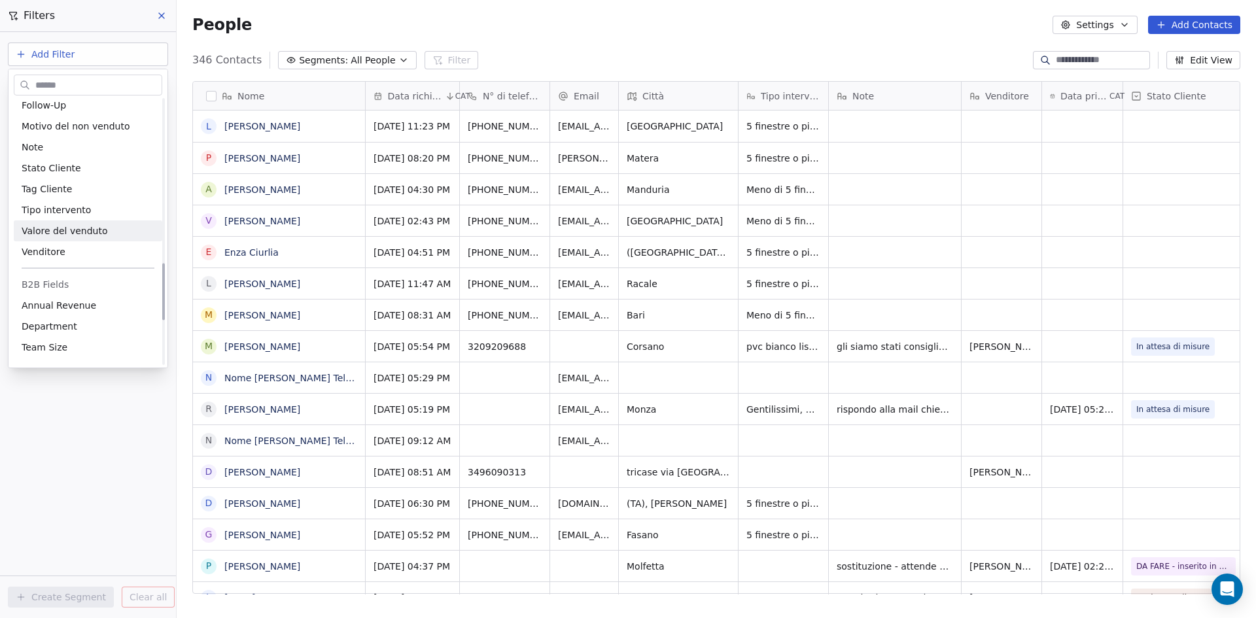
scroll to position [785, 0]
click at [64, 230] on div "Venditore" at bounding box center [88, 228] width 133 height 13
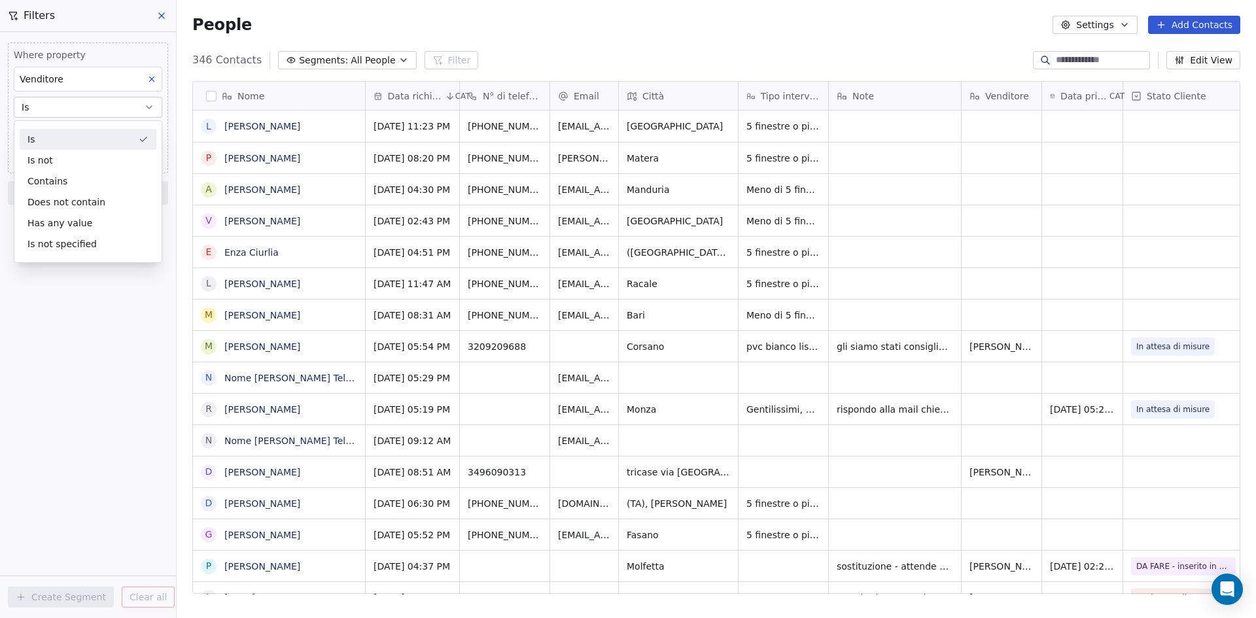
click at [43, 135] on div "Is" at bounding box center [88, 139] width 137 height 21
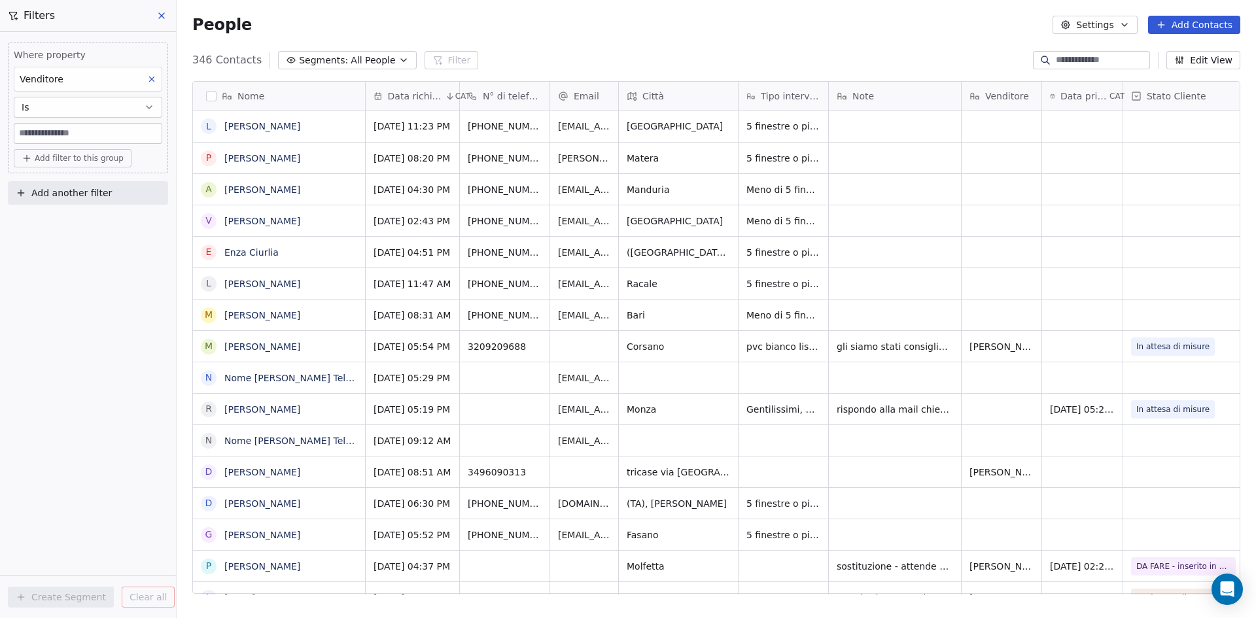
click at [50, 139] on input at bounding box center [87, 134] width 147 height 20
type input "*********"
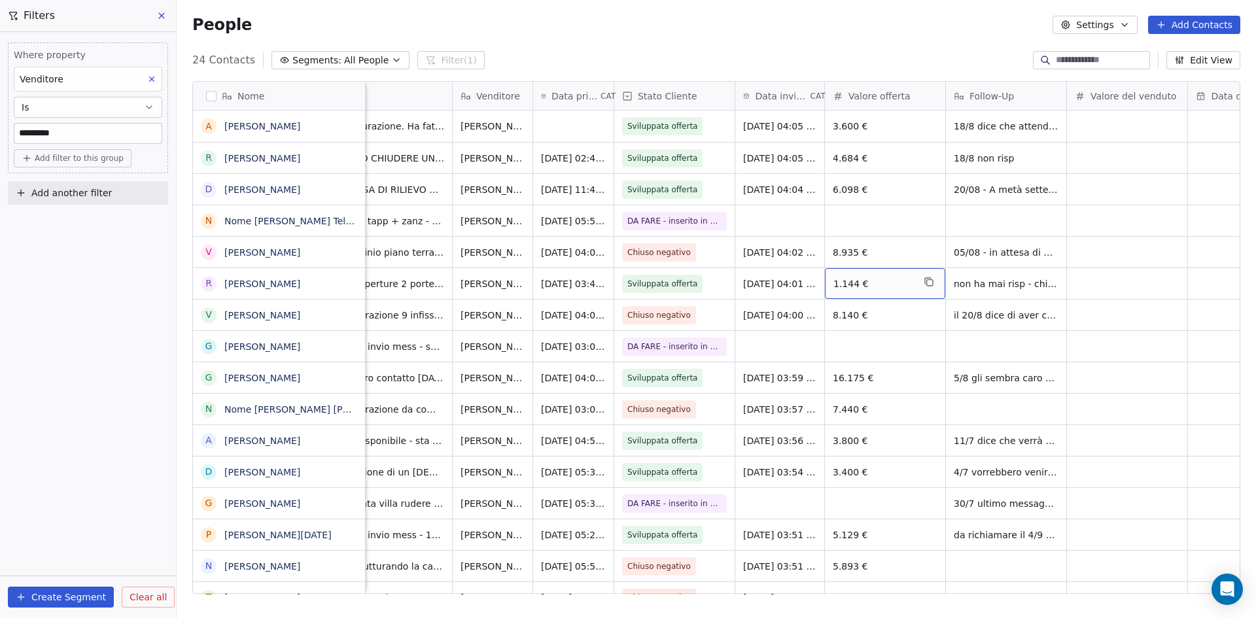
scroll to position [0, 512]
click at [957, 413] on div "grid" at bounding box center [1003, 409] width 120 height 31
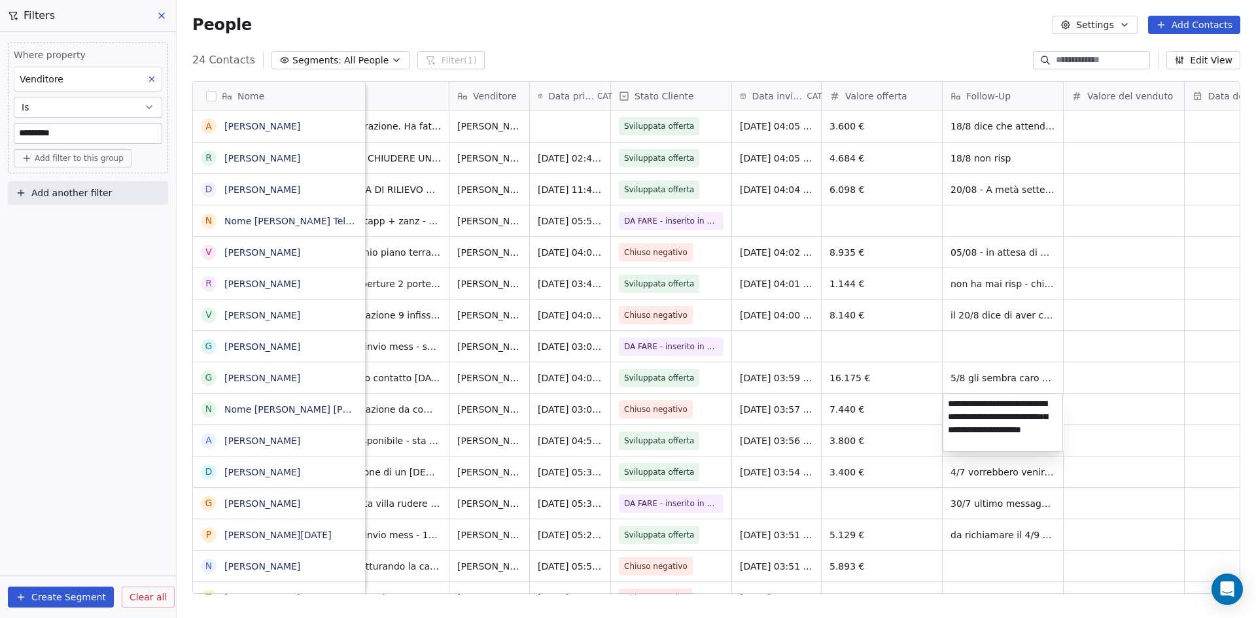
type textarea "**********"
click at [1103, 438] on html "Wigmann Contacts People Marketing Workflows Campaigns Sales Pipelines Sequences…" at bounding box center [628, 309] width 1256 height 618
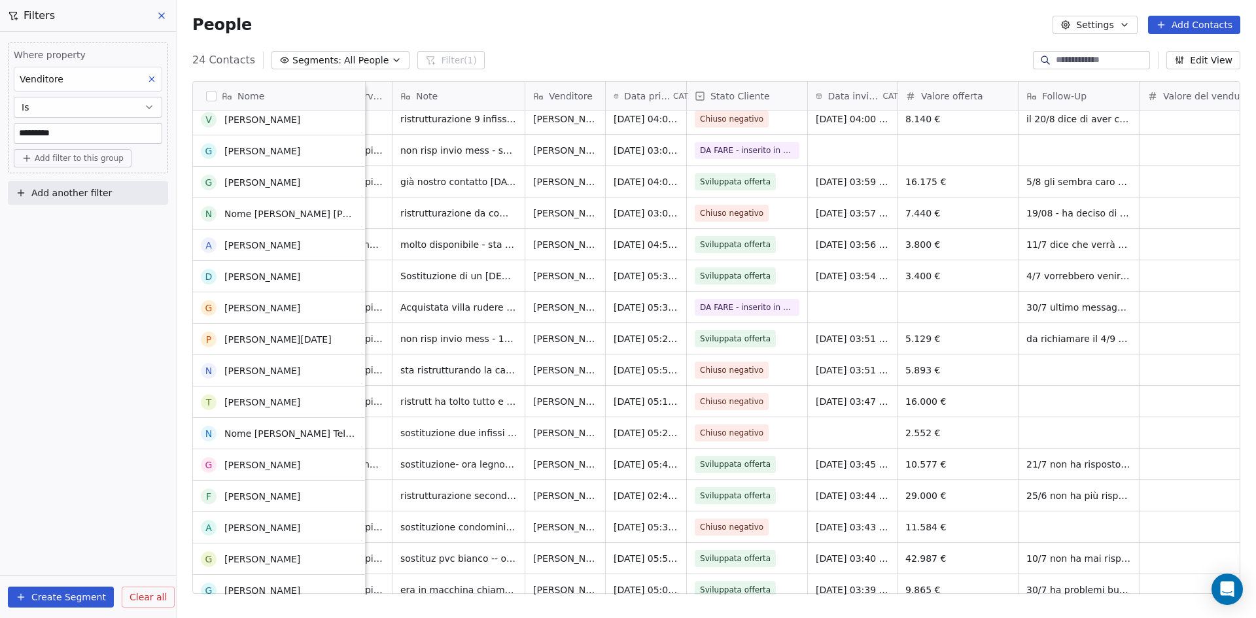
scroll to position [196, 0]
click at [1080, 256] on span "11/7 dice che verrà dopo le ferie - richiamare" at bounding box center [1105, 248] width 156 height 26
drag, startPoint x: 1068, startPoint y: 250, endPoint x: 1024, endPoint y: 255, distance: 44.8
click at [1024, 255] on textarea "**********" at bounding box center [1116, 249] width 195 height 41
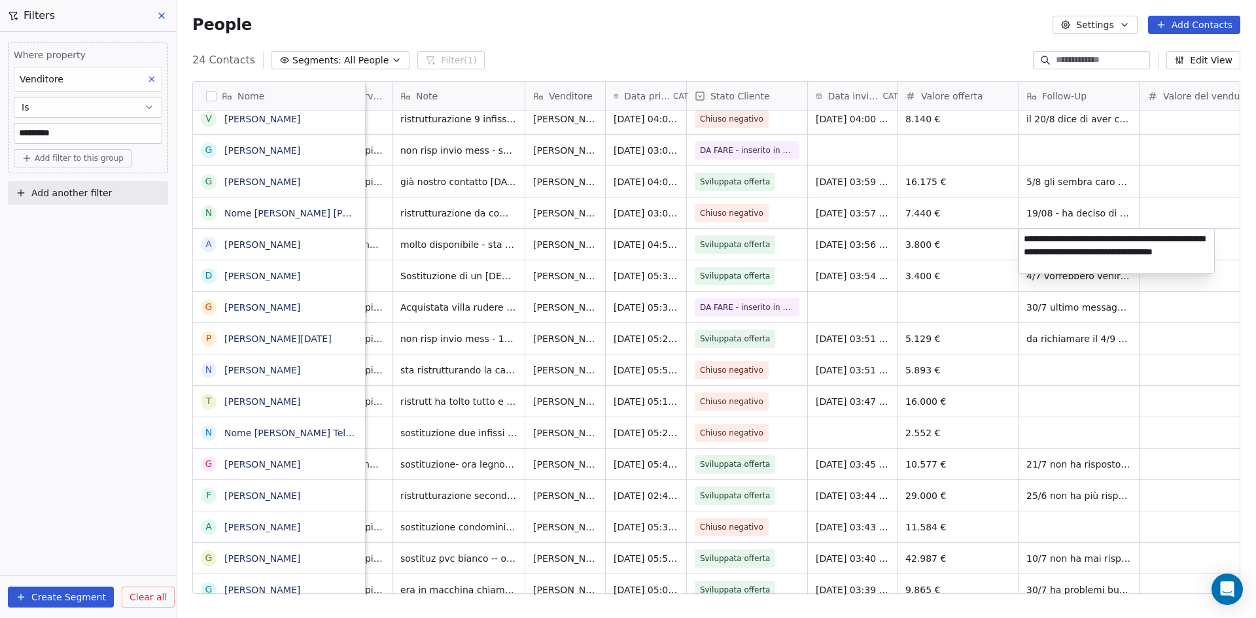
type textarea "**********"
click at [1161, 374] on html "Wigmann Contacts People Marketing Workflows Campaigns Sales Pipelines Sequences…" at bounding box center [628, 309] width 1256 height 618
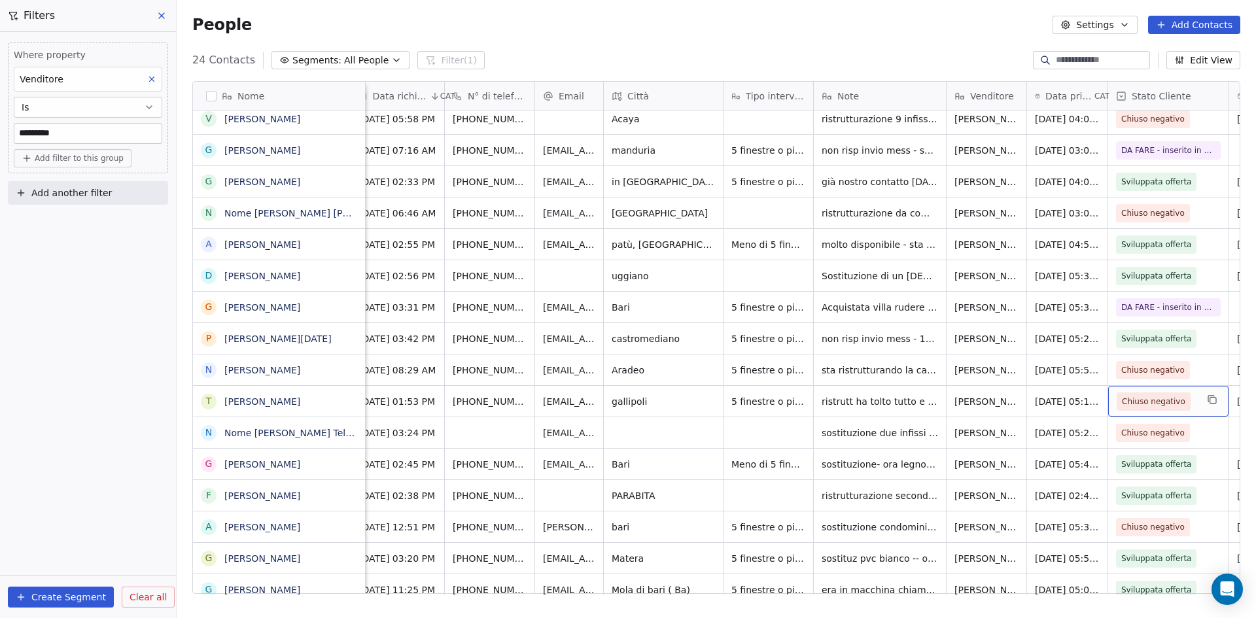
scroll to position [0, 0]
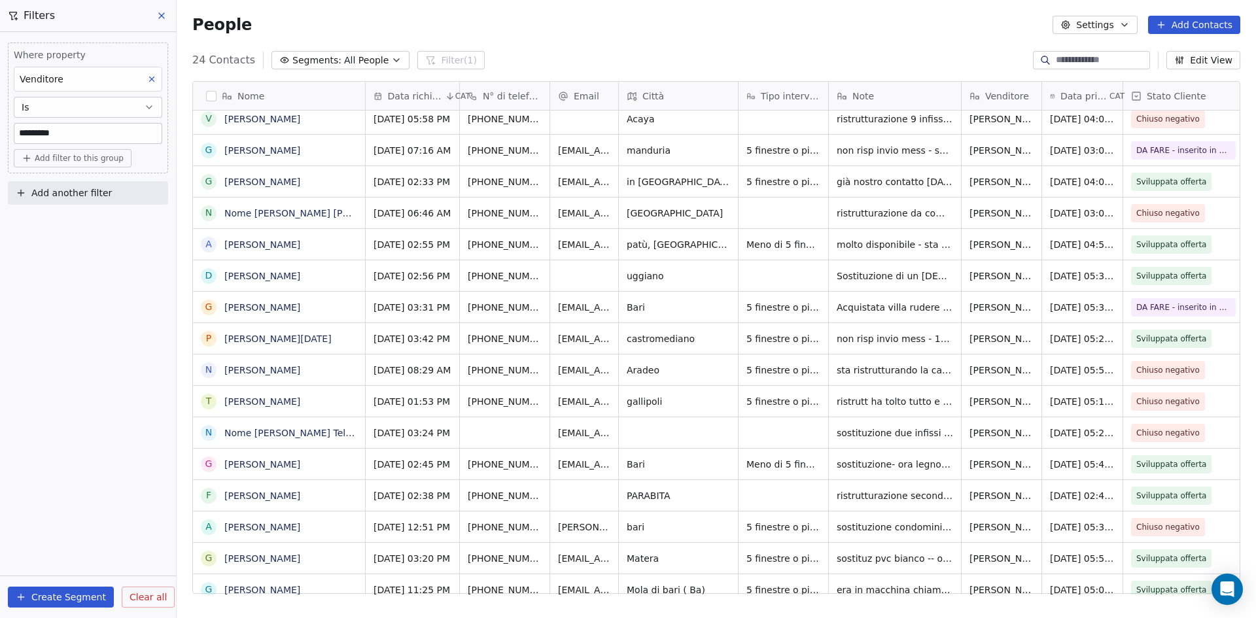
click at [186, 277] on div "Nome A Amato Giuseppe R Rizzo Antonio D Doria Maurizio N Nome Roberta Telefono …" at bounding box center [717, 343] width 1080 height 544
click at [263, 279] on link "daniele piconese" at bounding box center [262, 276] width 76 height 10
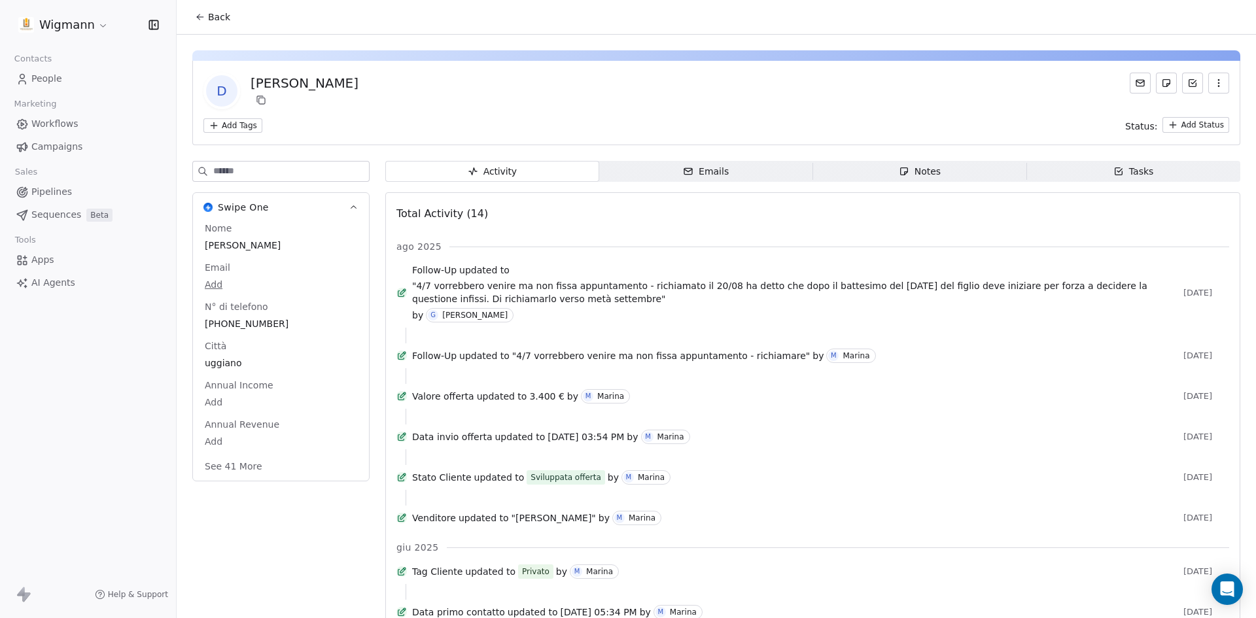
click at [202, 13] on icon at bounding box center [200, 17] width 10 height 10
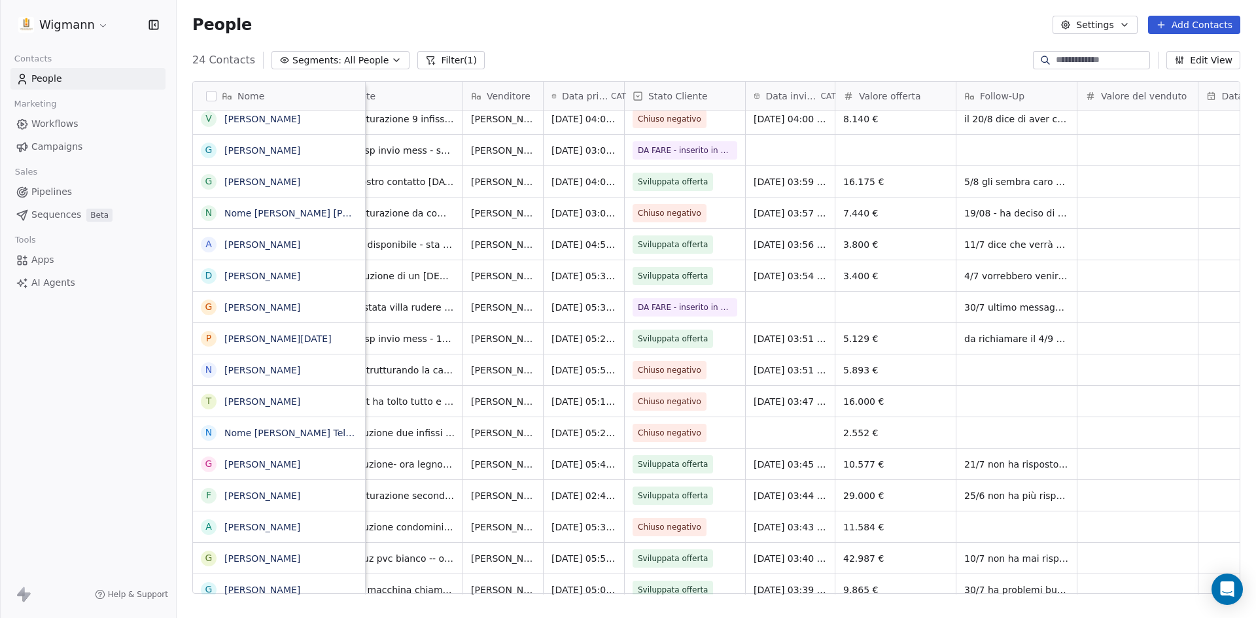
scroll to position [0, 503]
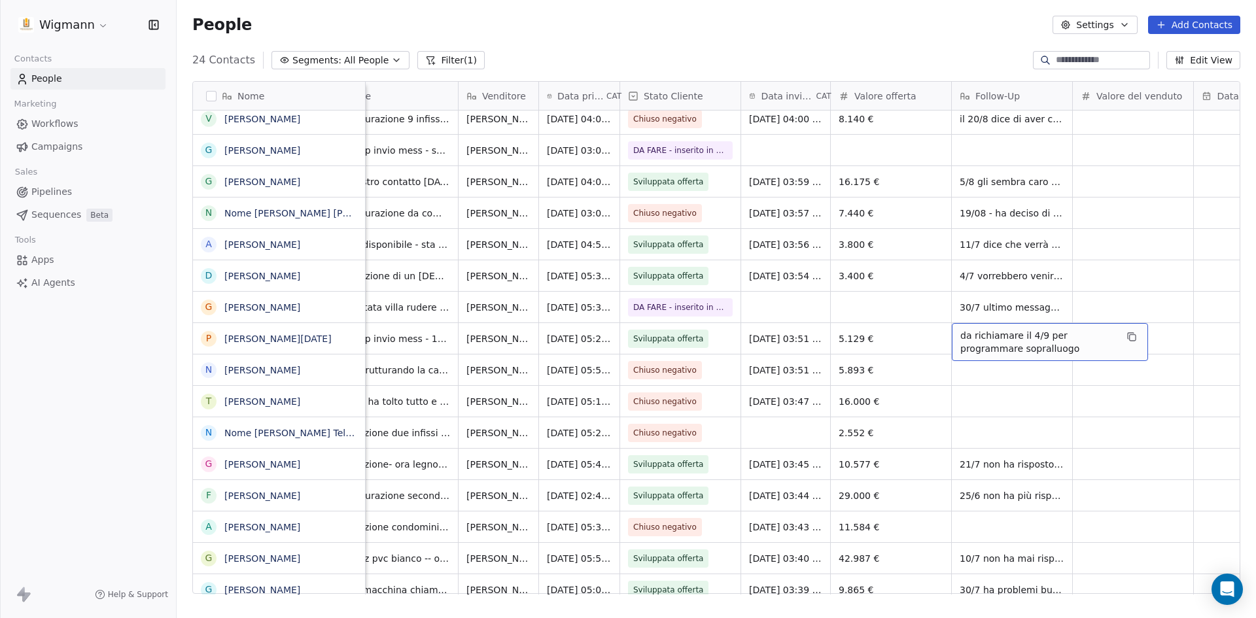
click at [1057, 344] on span "da richiamare il 4/9 per programmare sopralluogo" at bounding box center [1038, 342] width 156 height 26
drag, startPoint x: 1020, startPoint y: 343, endPoint x: 957, endPoint y: 332, distance: 63.8
click at [957, 332] on textarea "**********" at bounding box center [1050, 343] width 195 height 41
type textarea "**********"
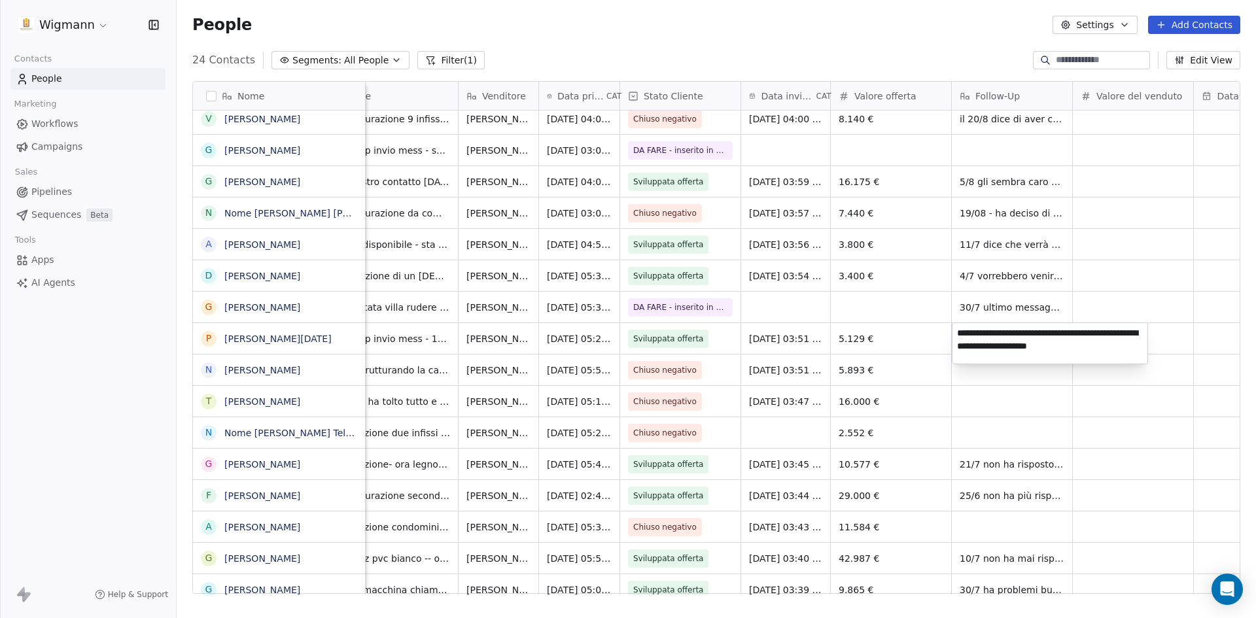
click at [1008, 414] on html "Wigmann Contacts People Marketing Workflows Campaigns Sales Pipelines Sequences…" at bounding box center [628, 309] width 1256 height 618
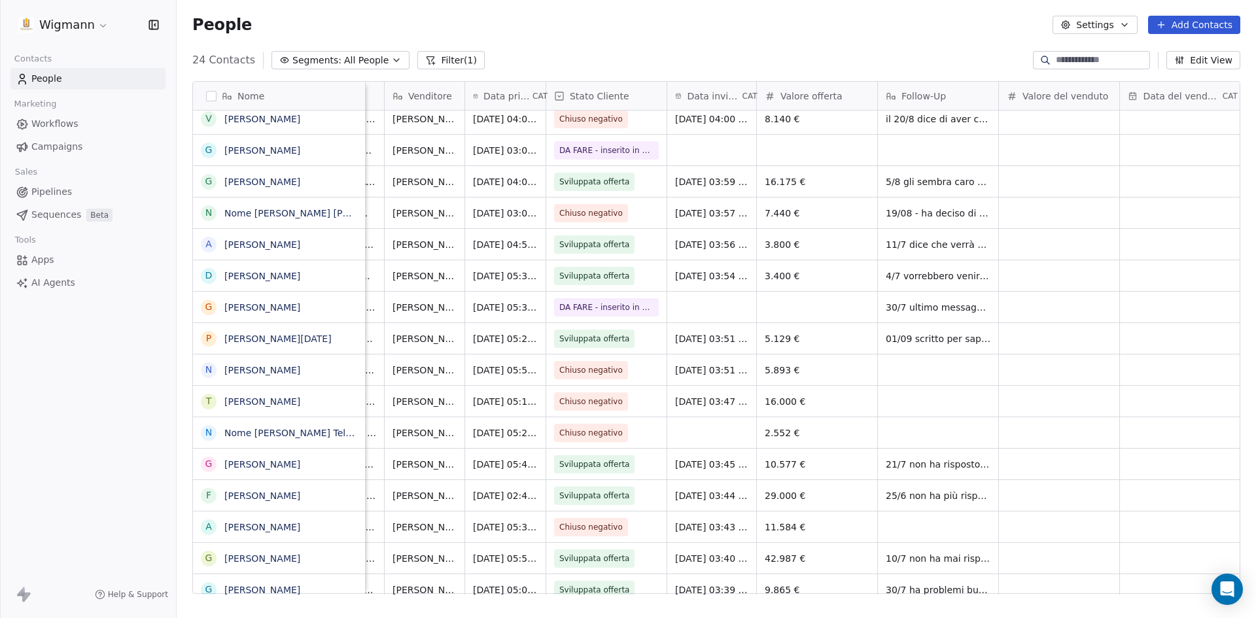
scroll to position [0, 580]
click at [922, 407] on div "grid" at bounding box center [935, 401] width 120 height 31
type textarea "**********"
click at [1045, 457] on html "Wigmann Contacts People Marketing Workflows Campaigns Sales Pipelines Sequences…" at bounding box center [628, 309] width 1256 height 618
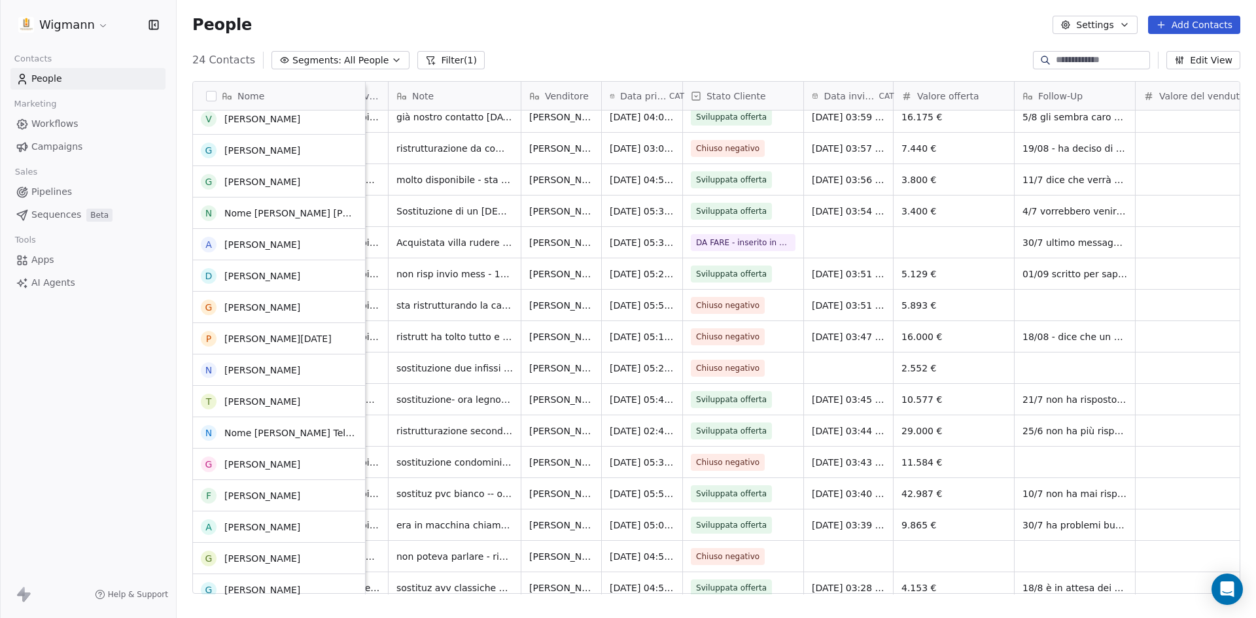
scroll to position [262, 0]
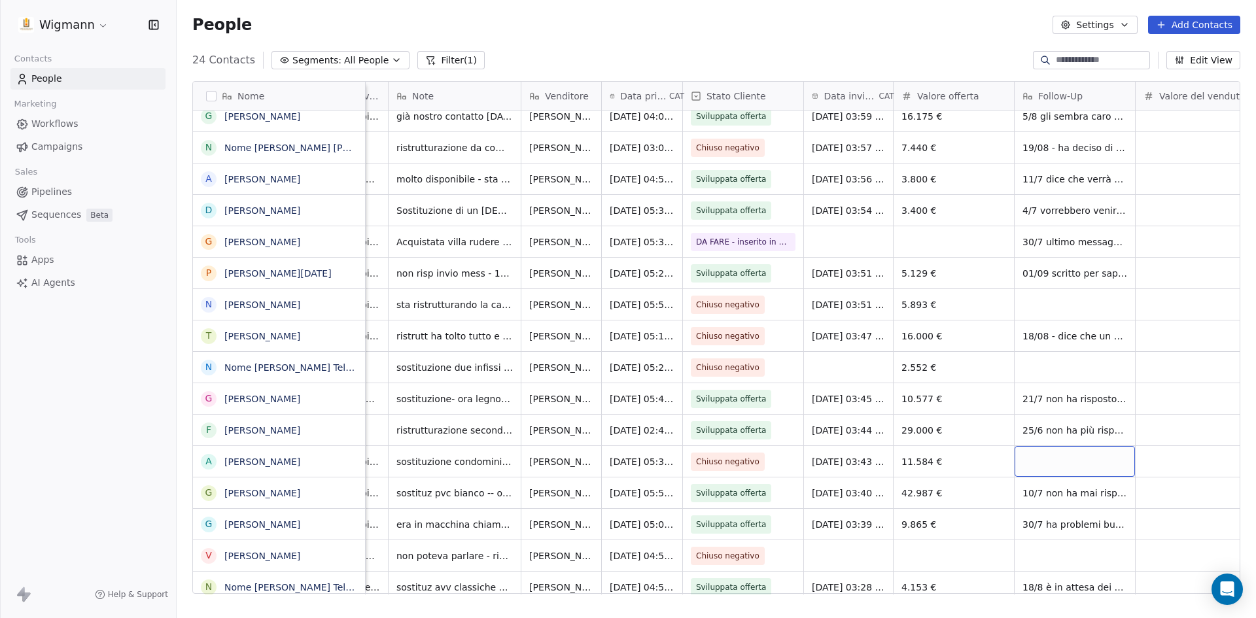
click at [1049, 464] on div "grid" at bounding box center [1075, 461] width 120 height 31
click at [877, 550] on html "Wigmann Contacts People Marketing Workflows Campaigns Sales Pipelines Sequences…" at bounding box center [628, 309] width 1256 height 618
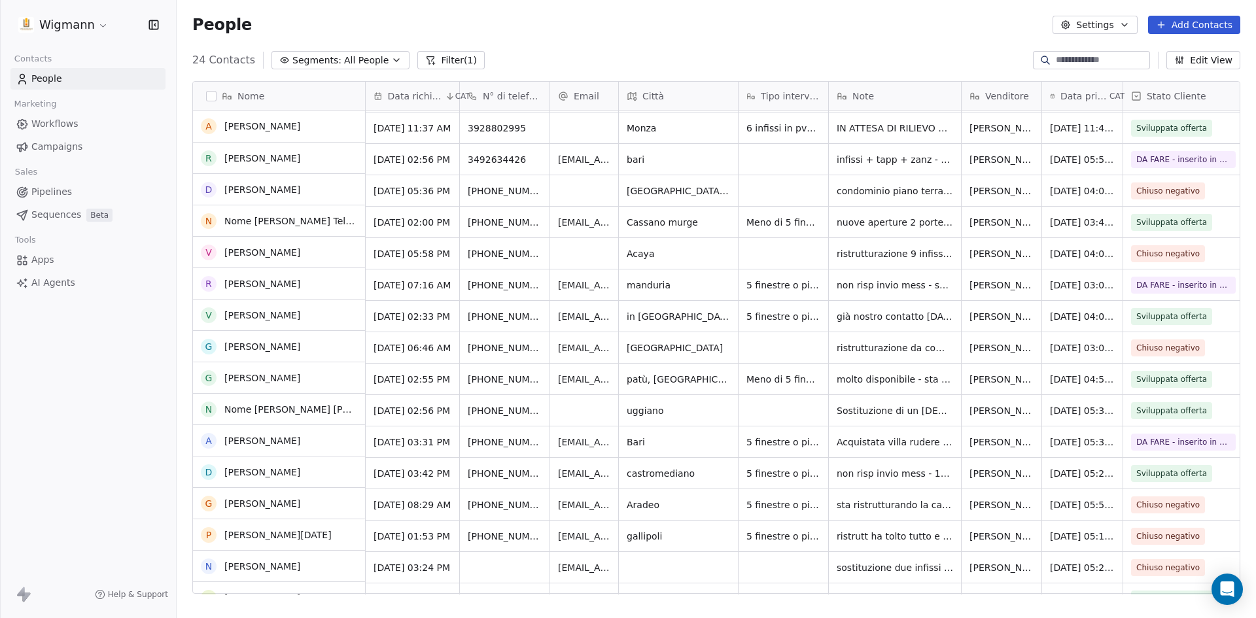
scroll to position [0, 0]
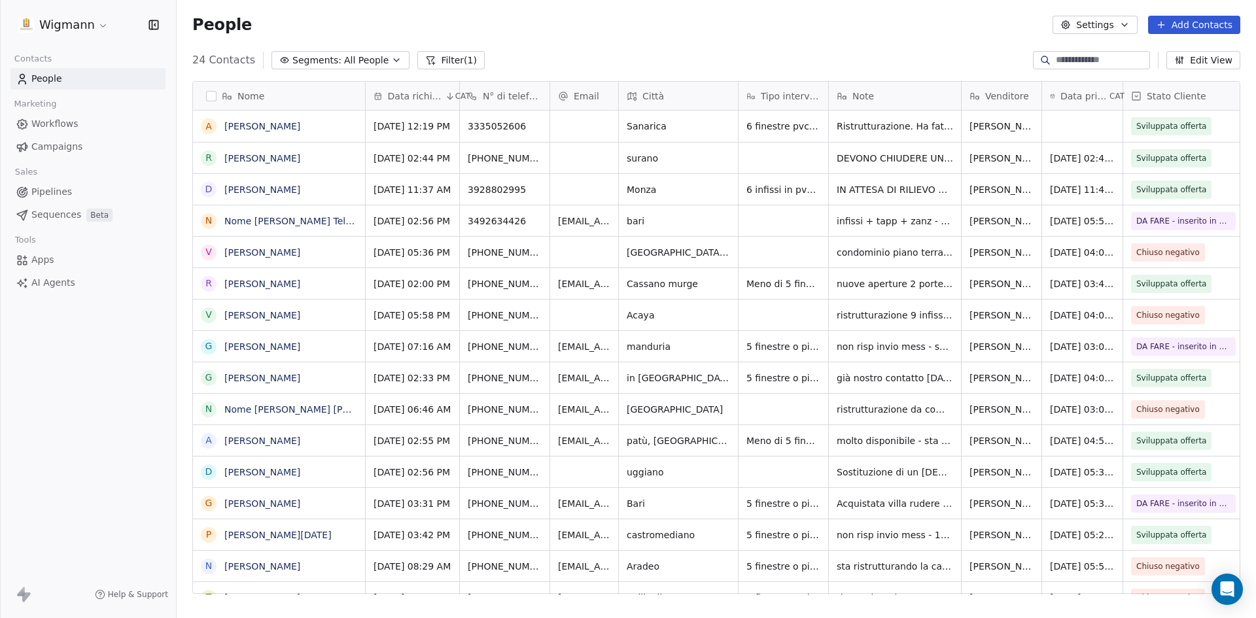
click at [460, 60] on button "Filter (1)" at bounding box center [450, 60] width 67 height 18
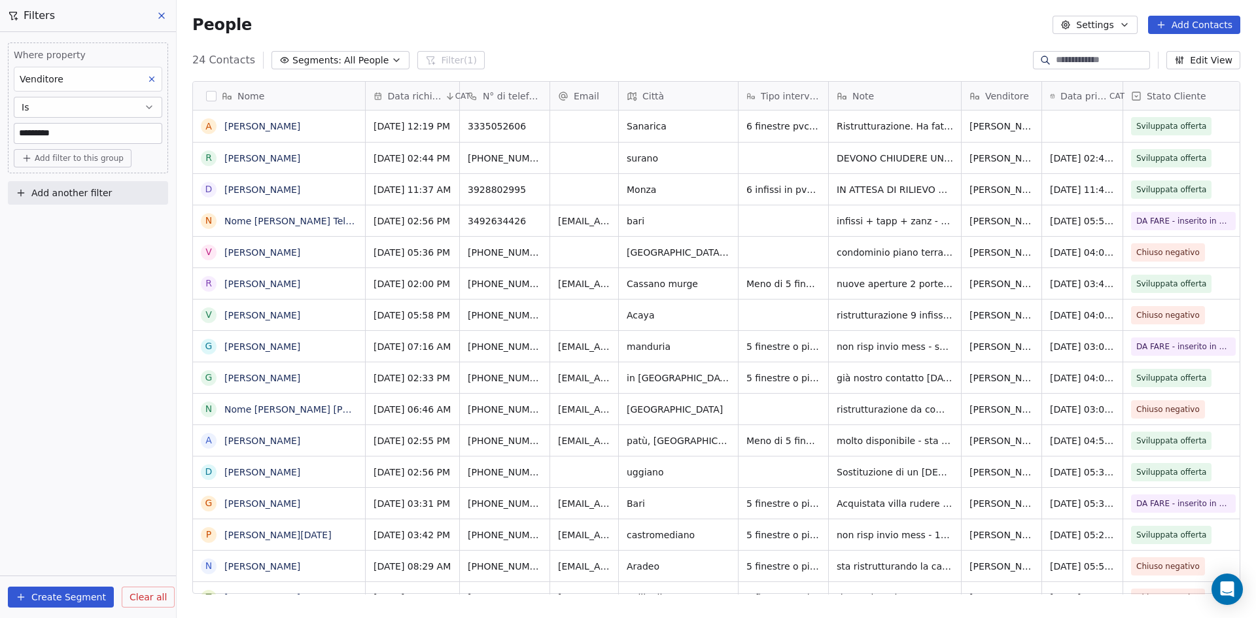
click at [139, 593] on span "Clear all" at bounding box center [148, 598] width 37 height 14
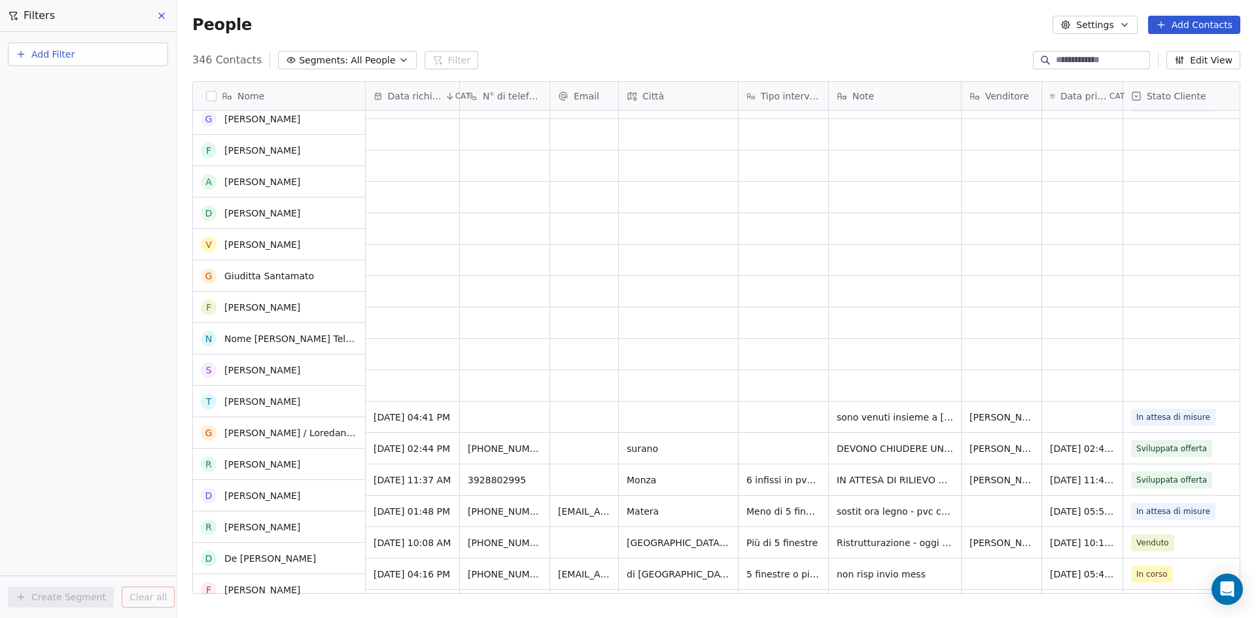
scroll to position [1636, 0]
